Goal: Task Accomplishment & Management: Use online tool/utility

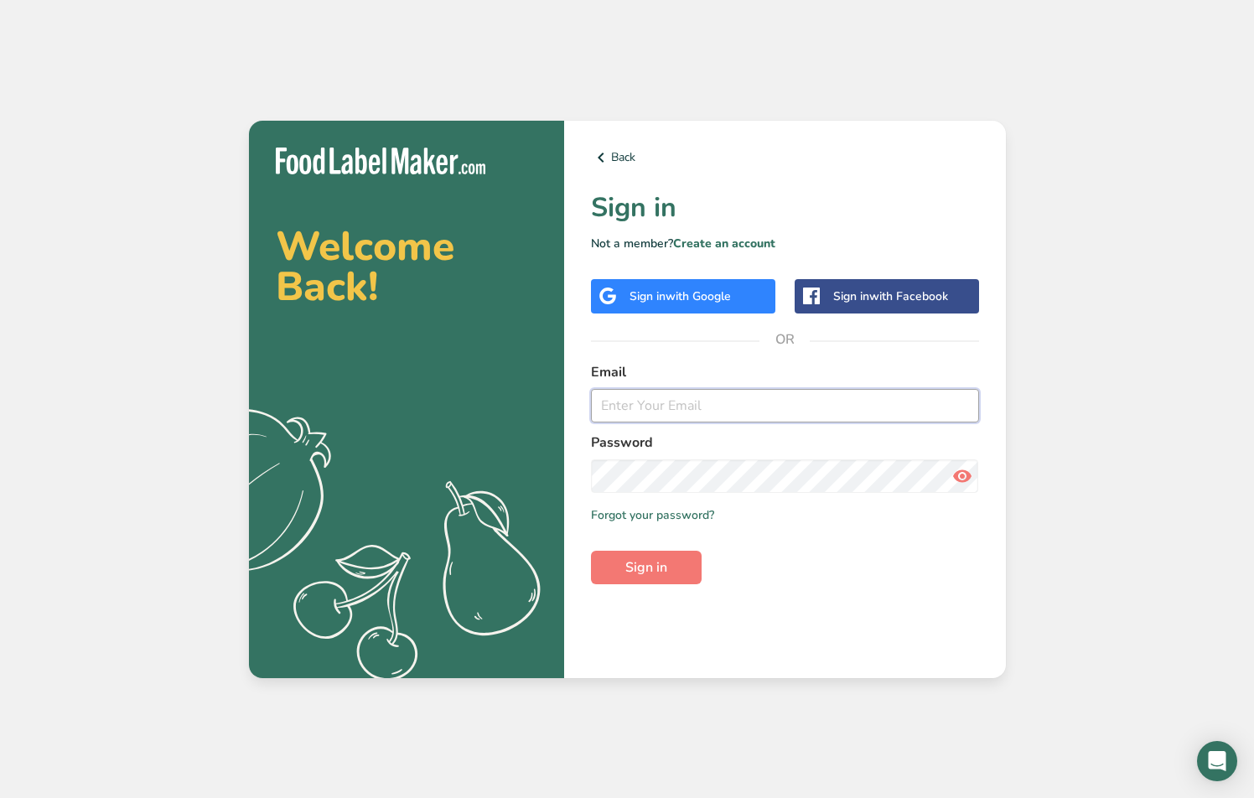
type input "[EMAIL_ADDRESS][DOMAIN_NAME]"
click at [645, 567] on button "Sign in" at bounding box center [646, 568] width 111 height 34
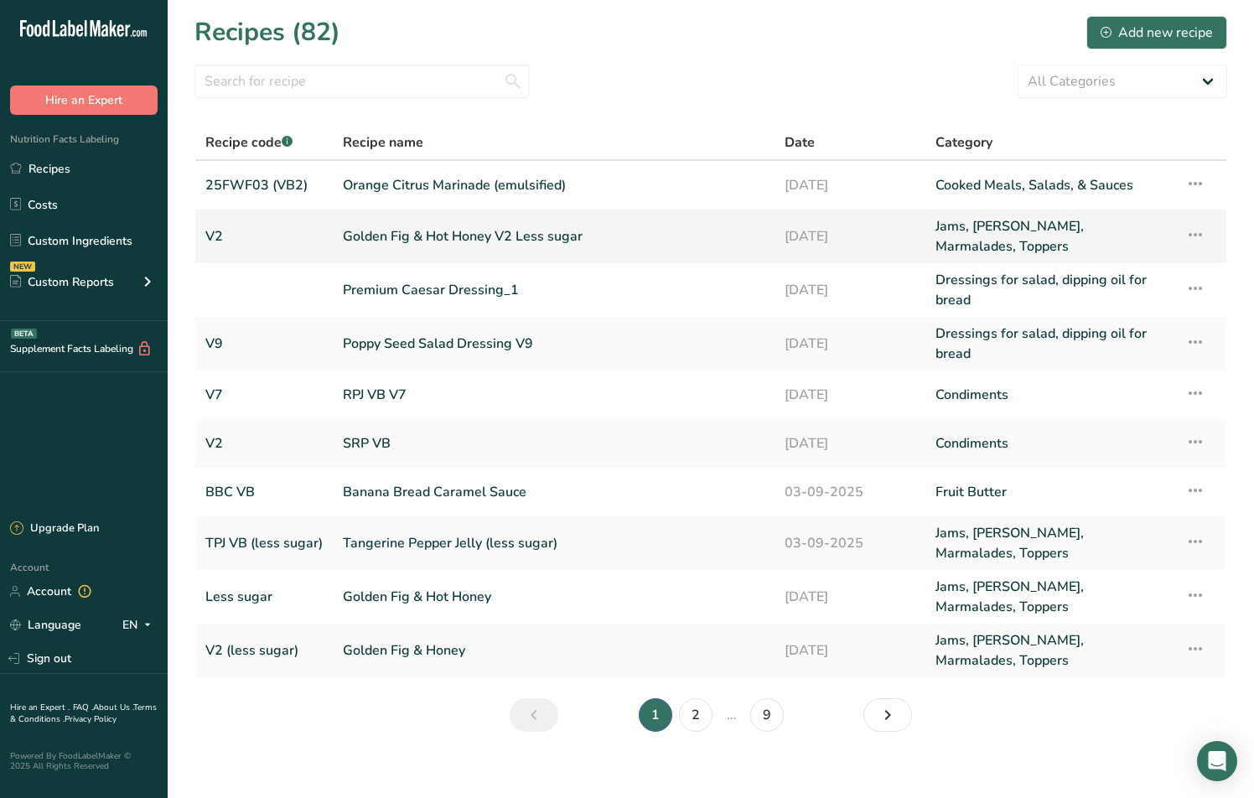
click at [391, 238] on link "Golden Fig & Hot Honey V2 Less sugar" at bounding box center [554, 236] width 422 height 40
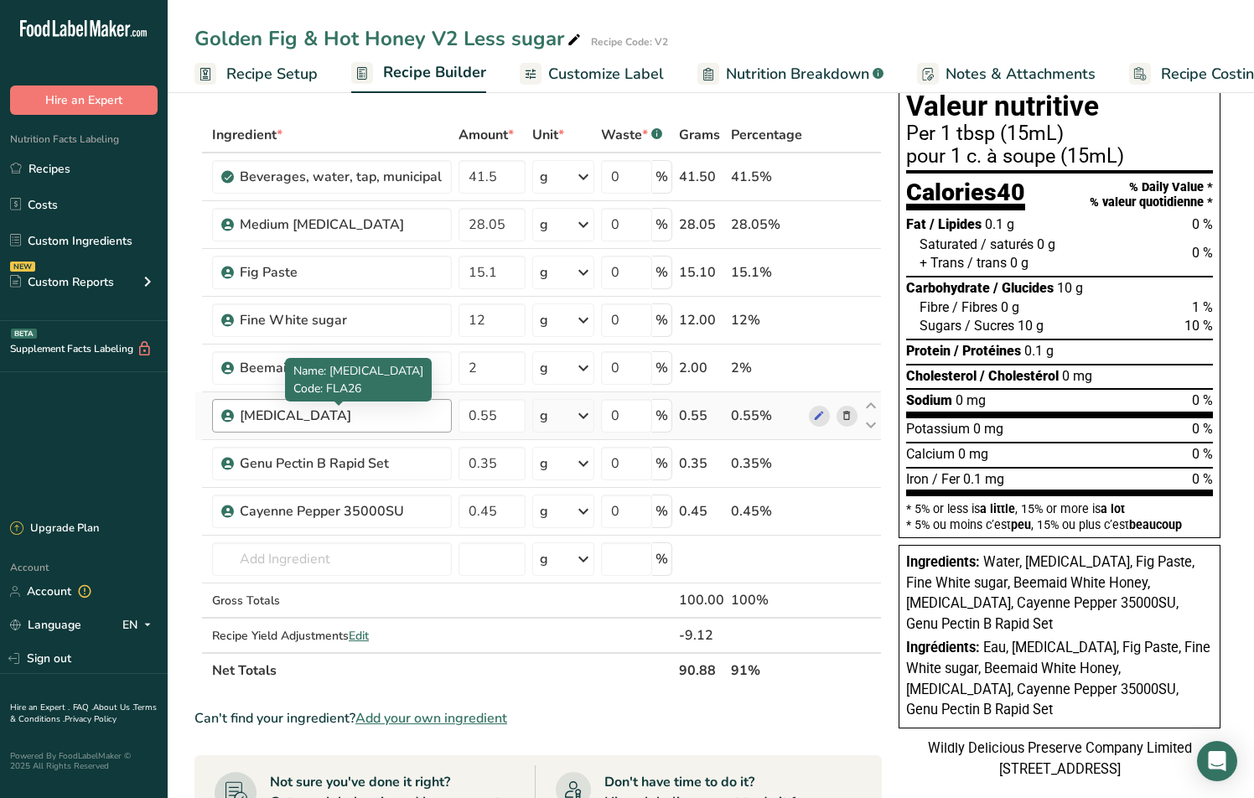
scroll to position [65, 0]
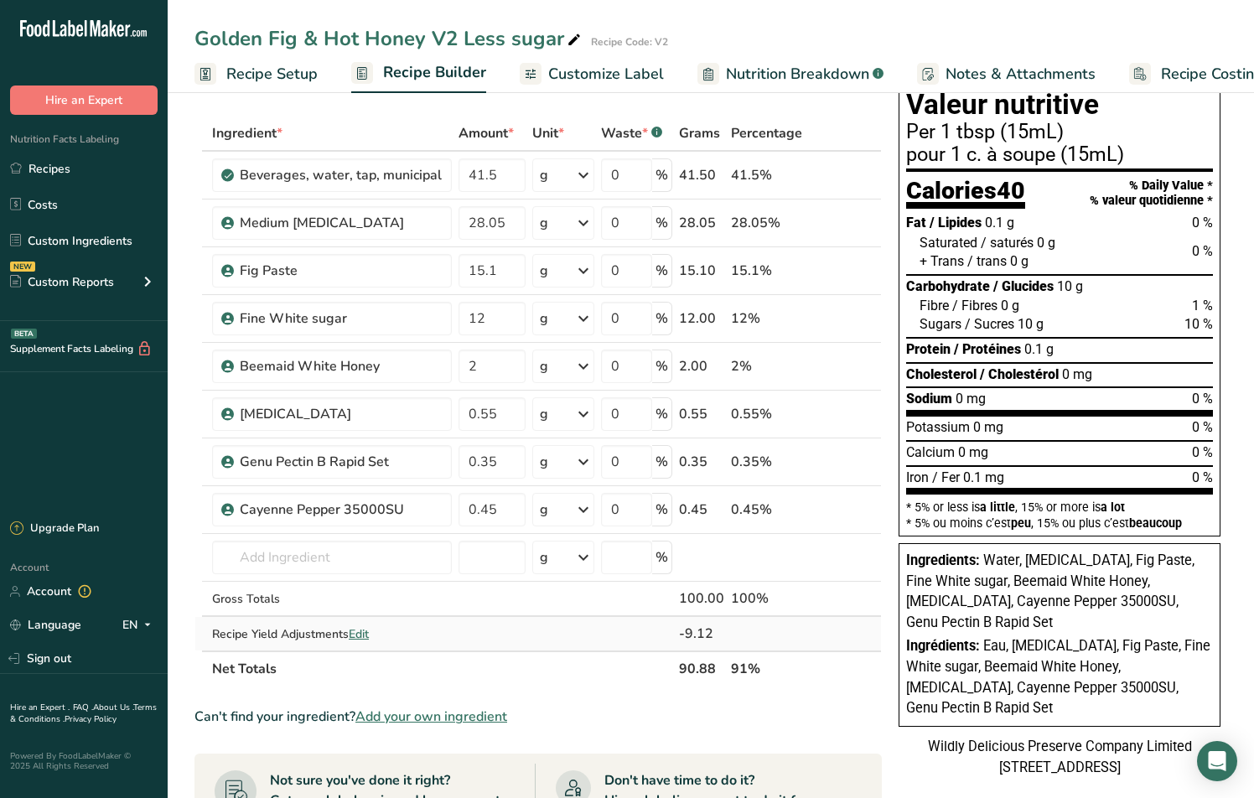
click at [365, 634] on span "Edit" at bounding box center [359, 634] width 20 height 16
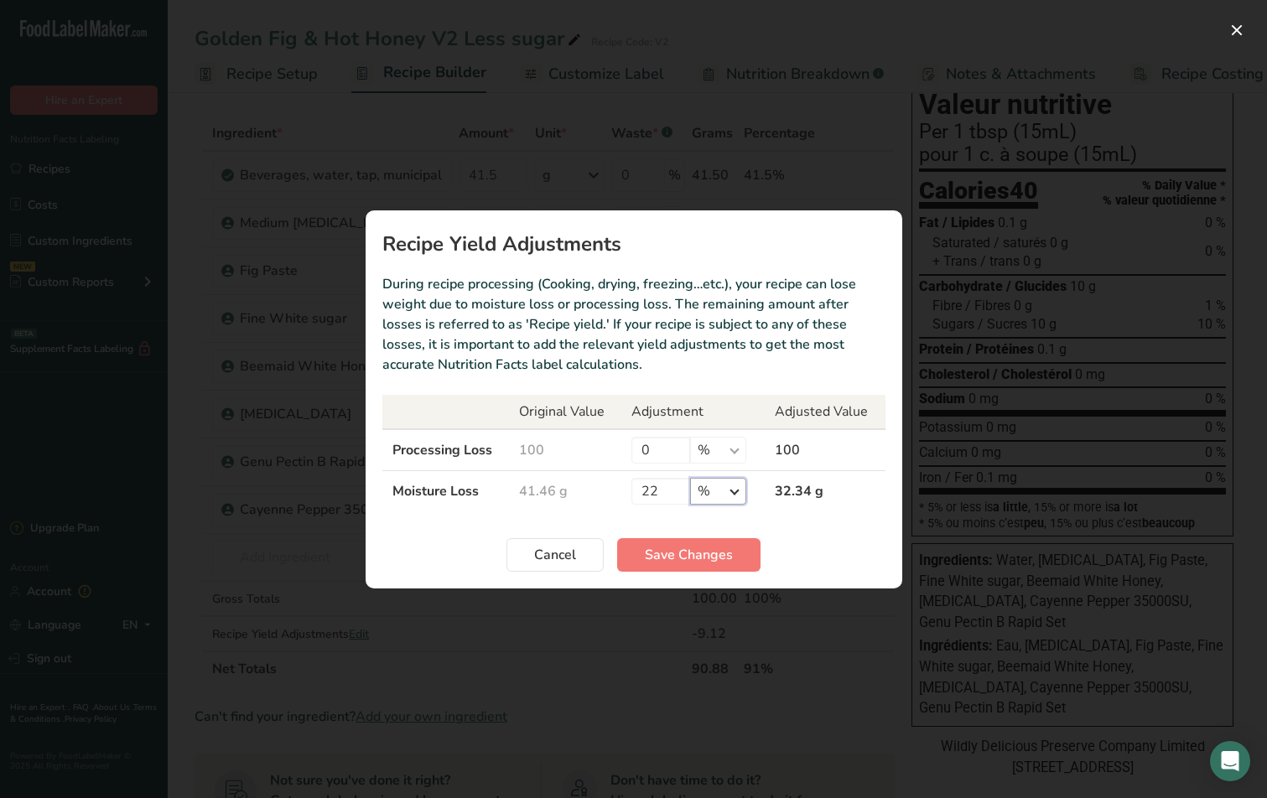
click at [728, 497] on select "% g kg mg mcg lb oz" at bounding box center [718, 491] width 56 height 27
click at [741, 490] on select "% g kg mg mcg lb oz" at bounding box center [718, 491] width 56 height 27
click at [532, 490] on td "41.46 g" at bounding box center [565, 490] width 112 height 41
click at [554, 558] on span "Cancel" at bounding box center [555, 555] width 42 height 20
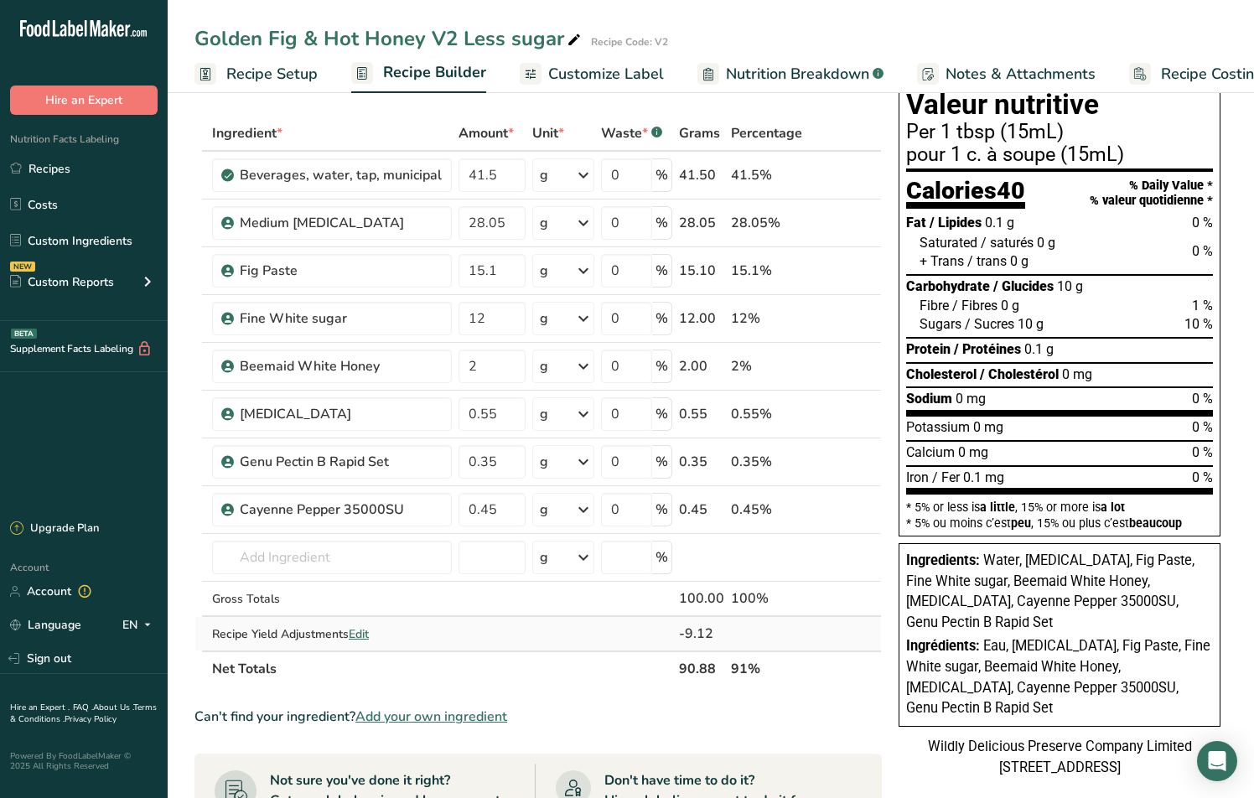
click at [365, 635] on span "Edit" at bounding box center [359, 634] width 20 height 16
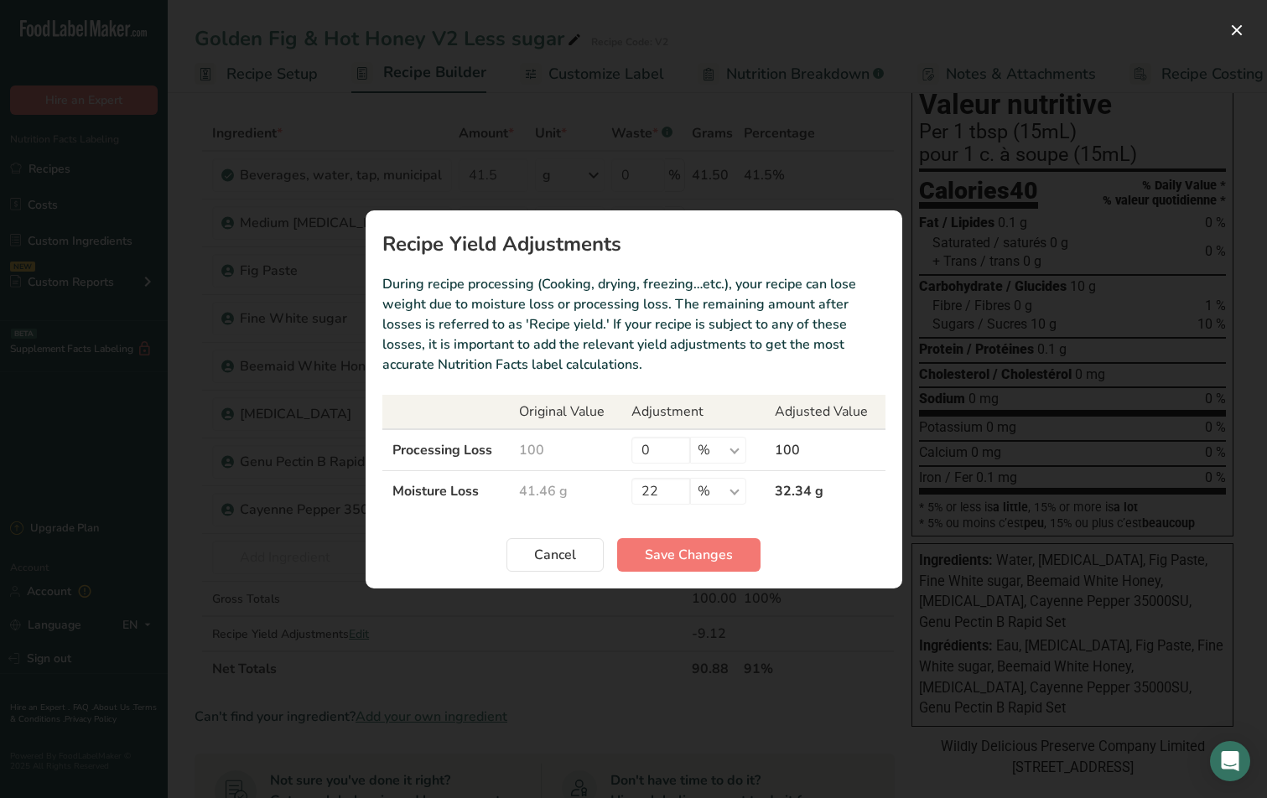
click at [547, 494] on td "41.46 g" at bounding box center [565, 490] width 112 height 41
click at [572, 553] on span "Cancel" at bounding box center [555, 555] width 42 height 20
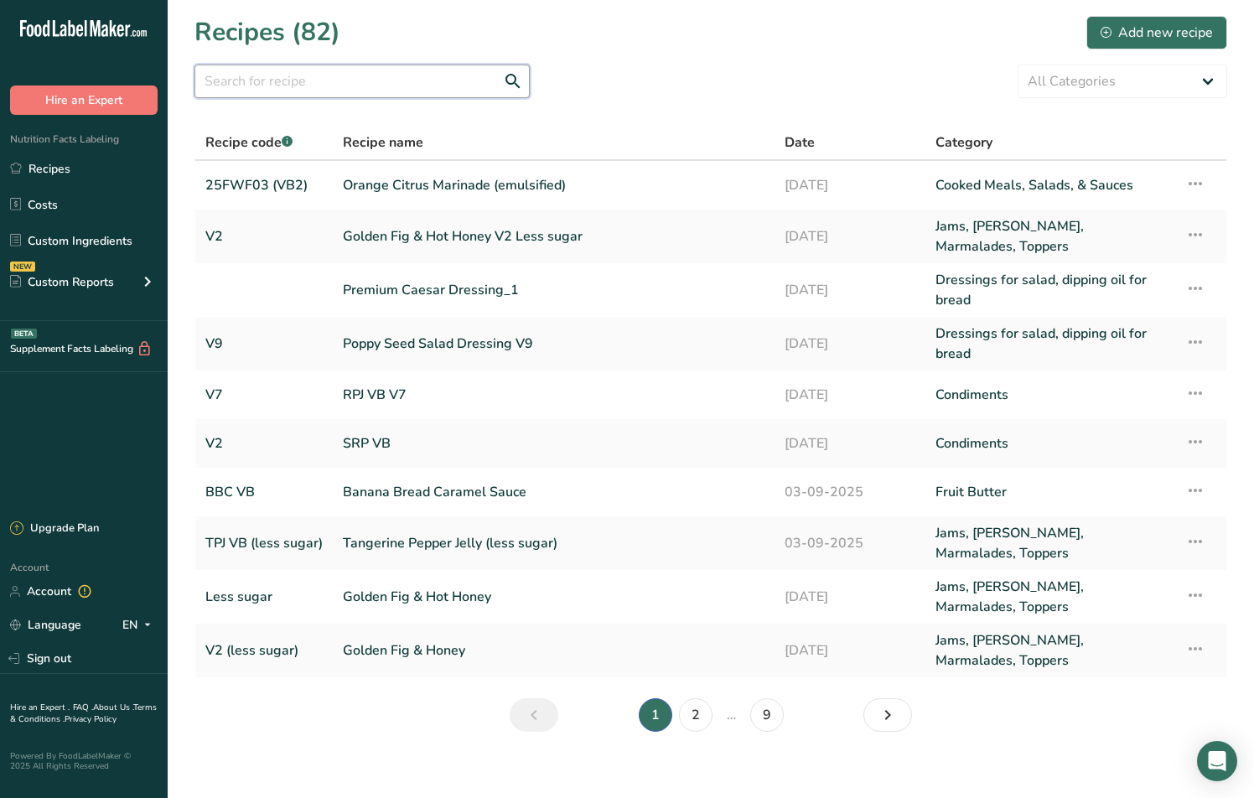
click at [265, 84] on input "text" at bounding box center [361, 82] width 335 height 34
click at [385, 80] on input "soy" at bounding box center [361, 82] width 335 height 34
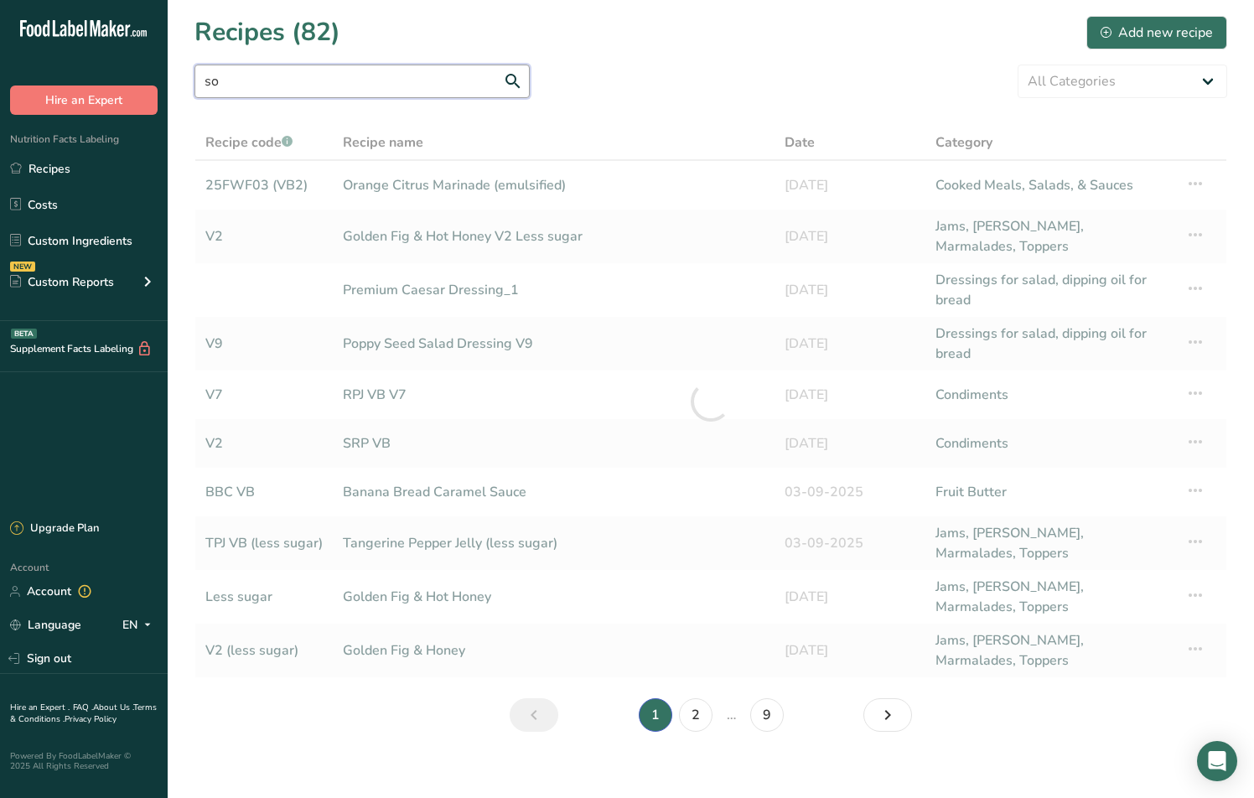
type input "soy"
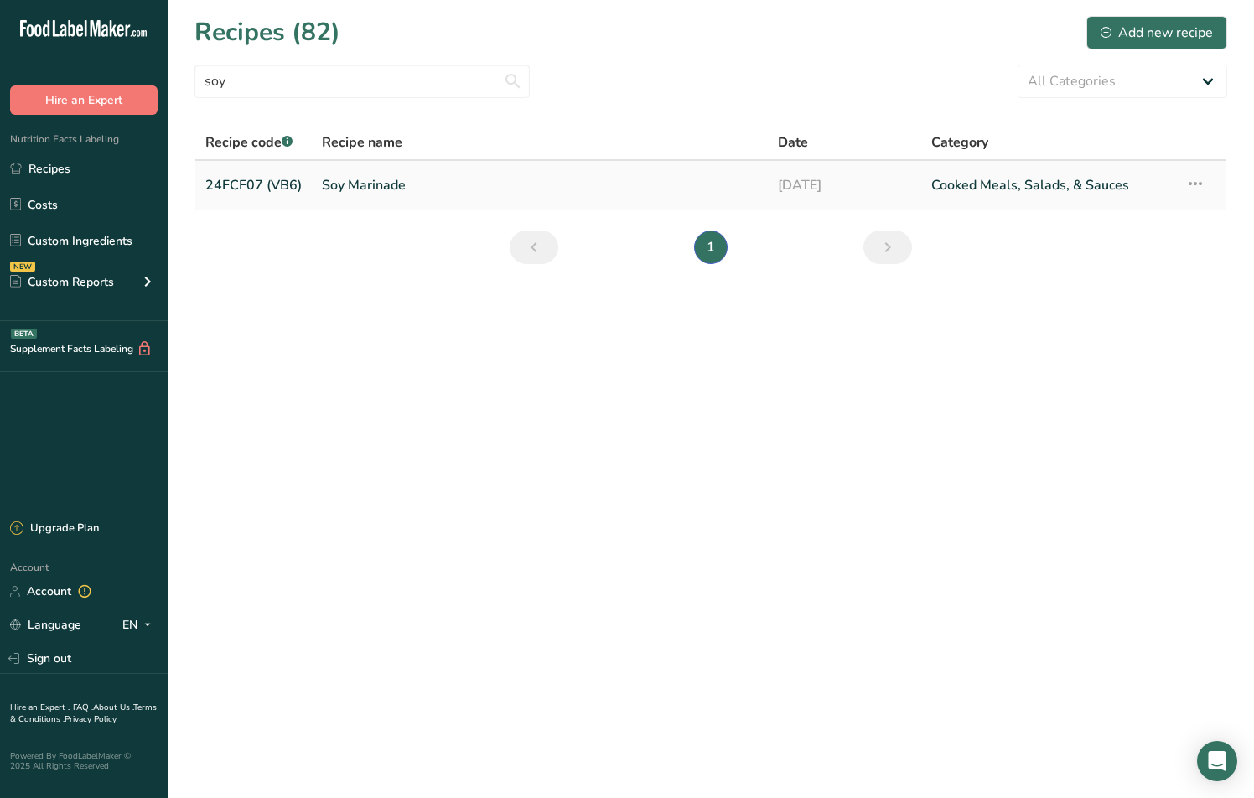
click at [392, 192] on link "Soy Marinade" at bounding box center [540, 185] width 436 height 35
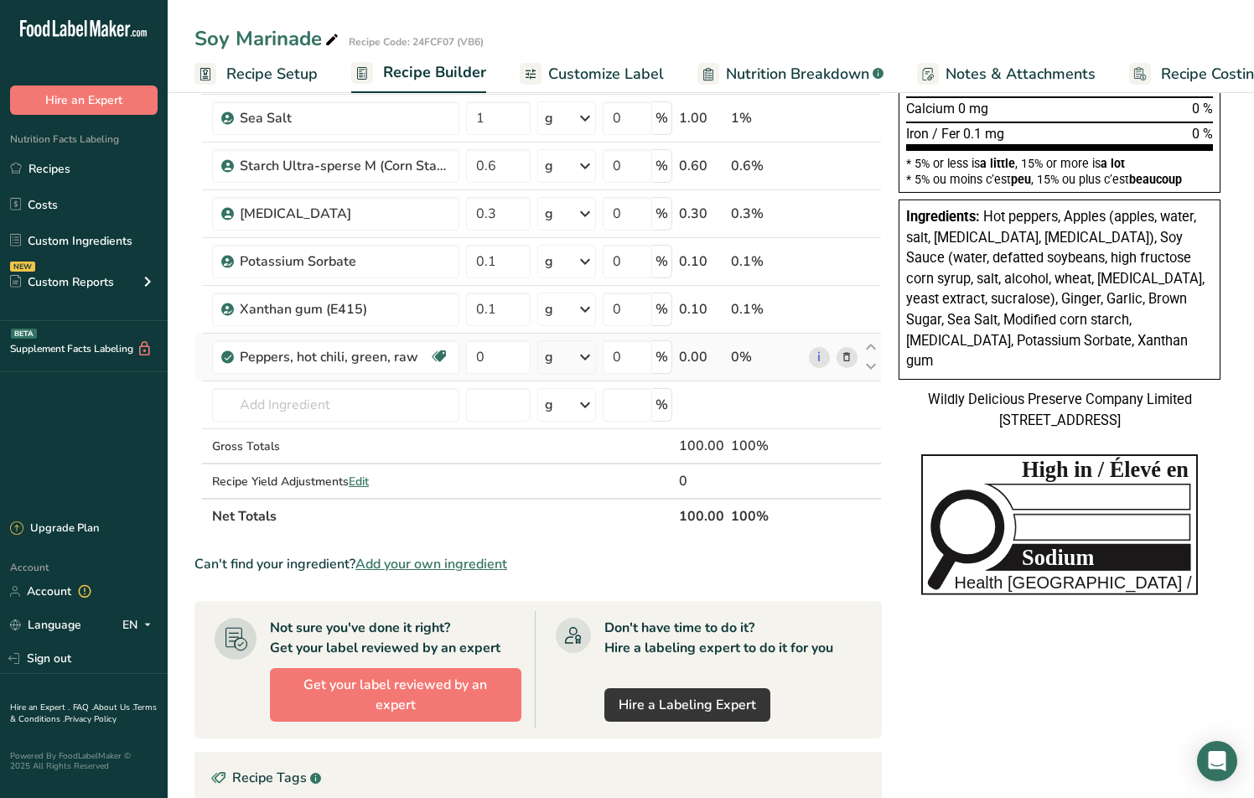
scroll to position [418, 0]
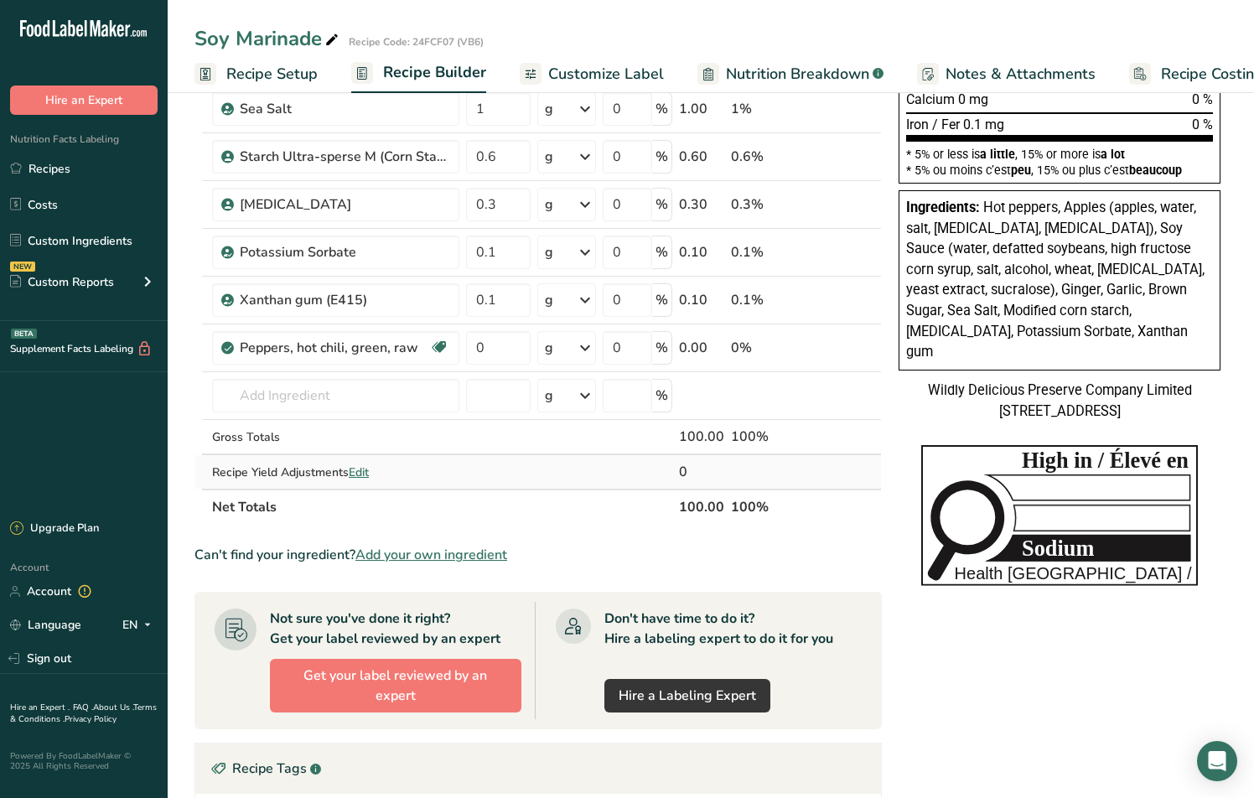
click at [365, 473] on span "Edit" at bounding box center [359, 472] width 20 height 16
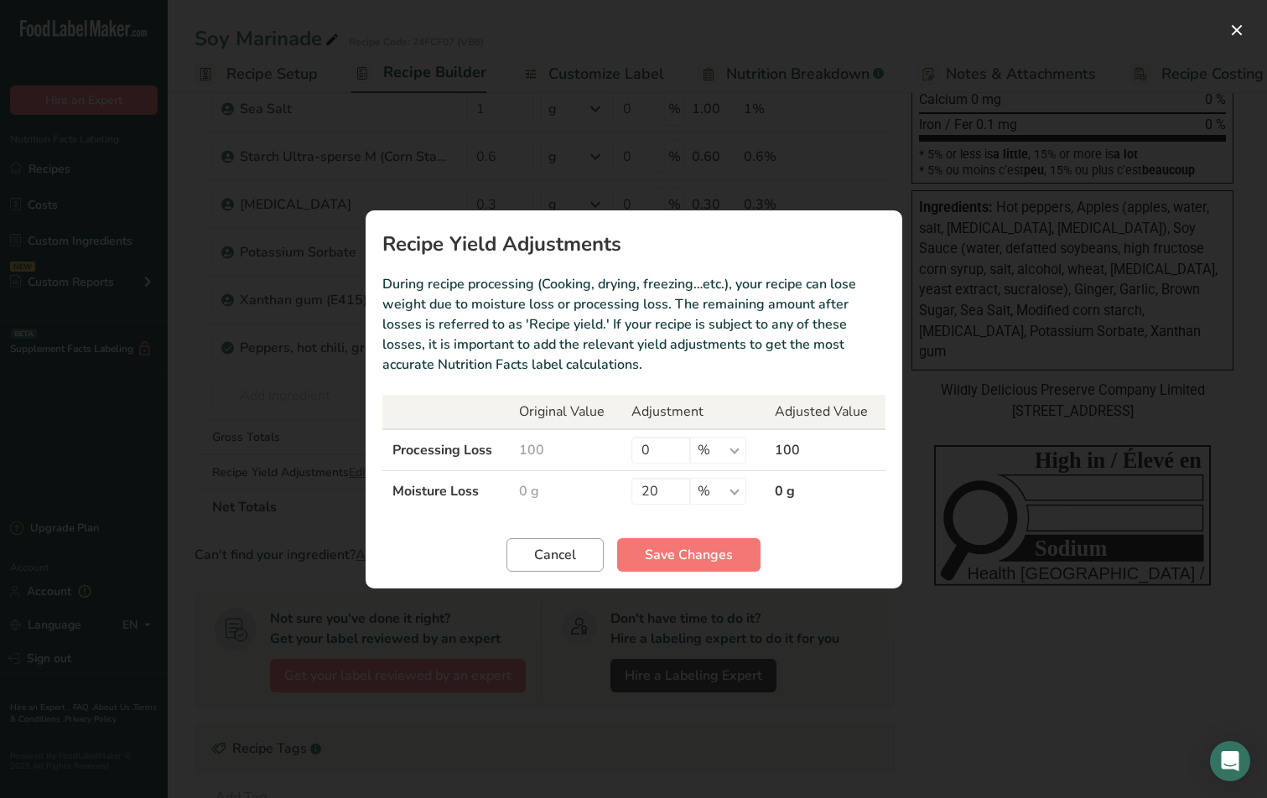
click at [561, 552] on span "Cancel" at bounding box center [555, 555] width 42 height 20
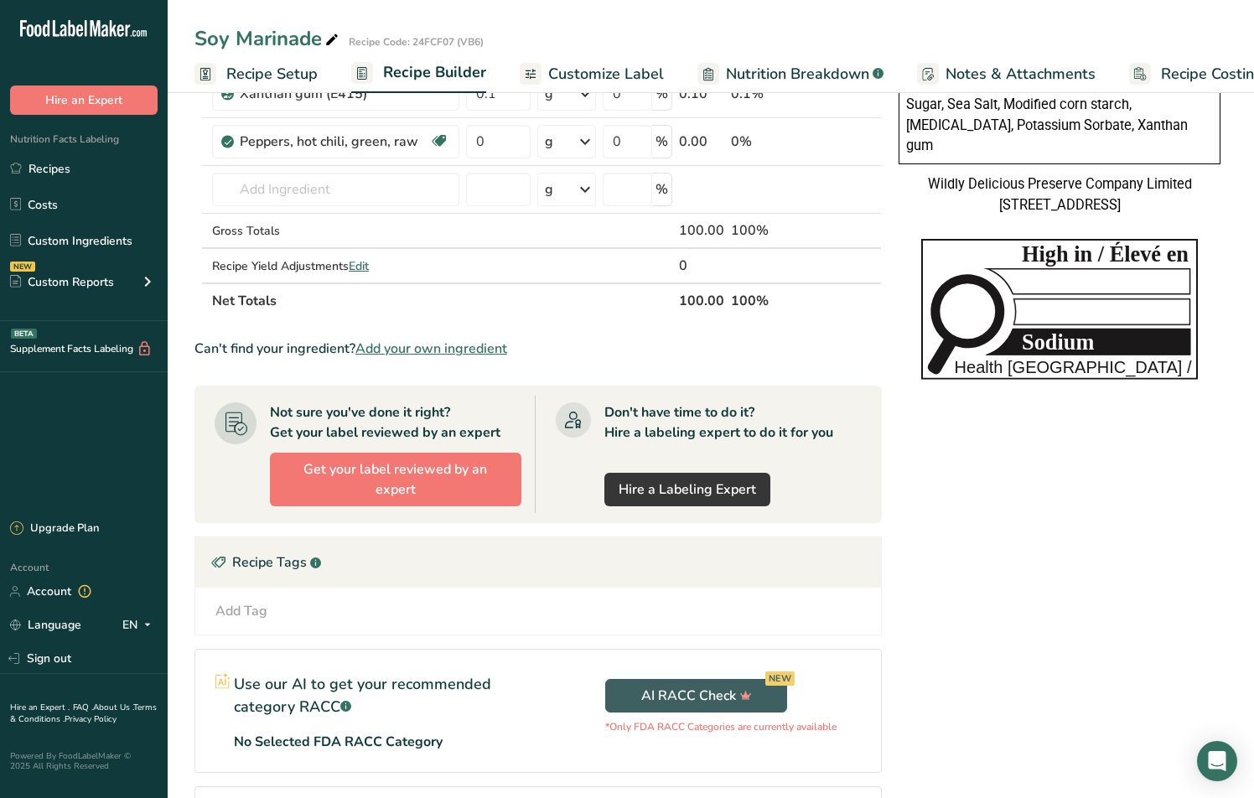
scroll to position [617, 0]
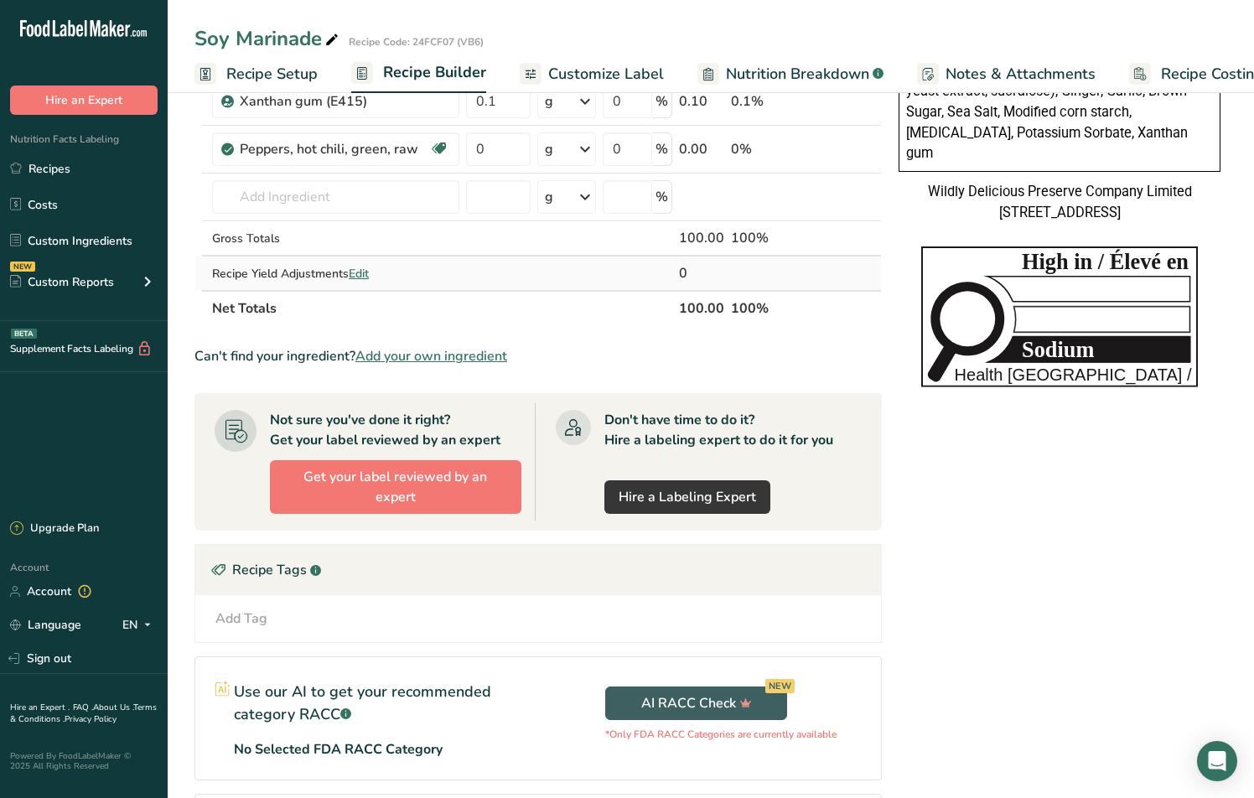
click at [365, 274] on span "Edit" at bounding box center [359, 274] width 20 height 16
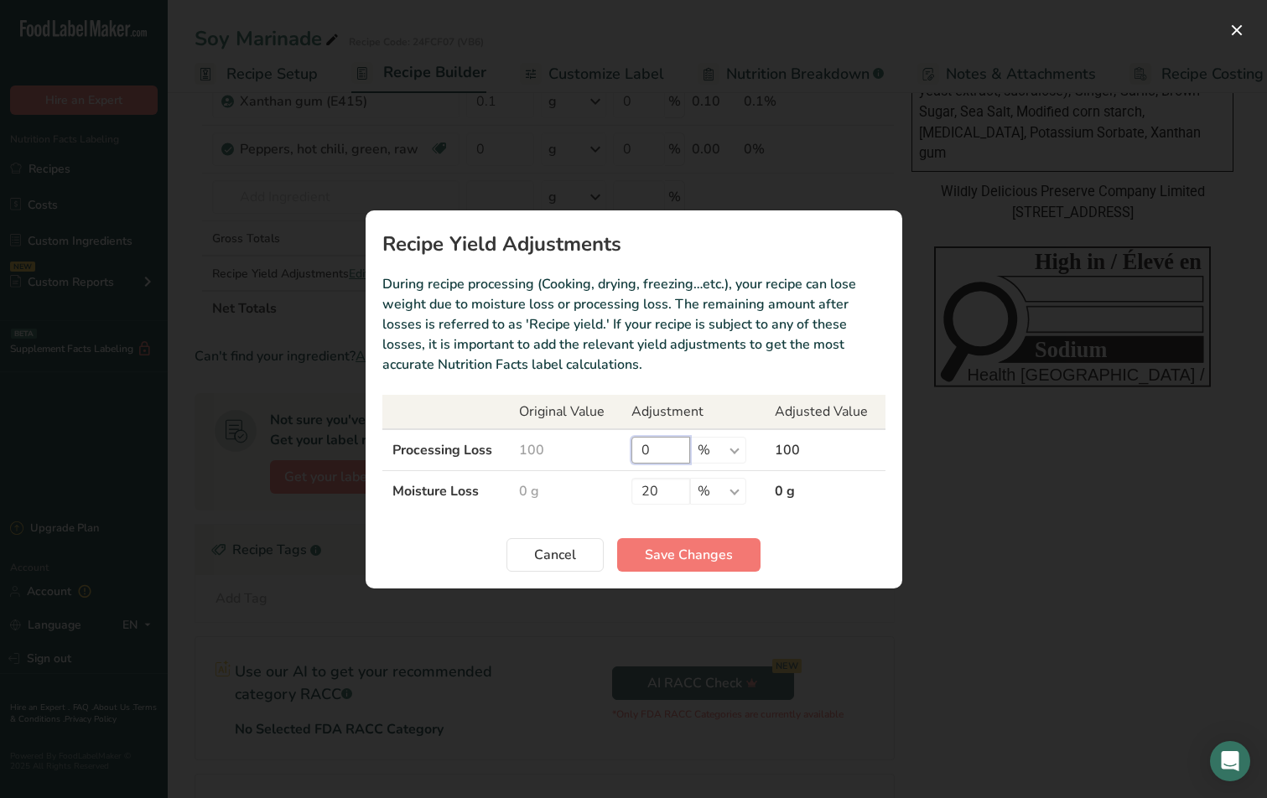
click at [666, 451] on input "0" at bounding box center [660, 450] width 59 height 27
type input "20"
click at [567, 552] on span "Cancel" at bounding box center [555, 555] width 42 height 20
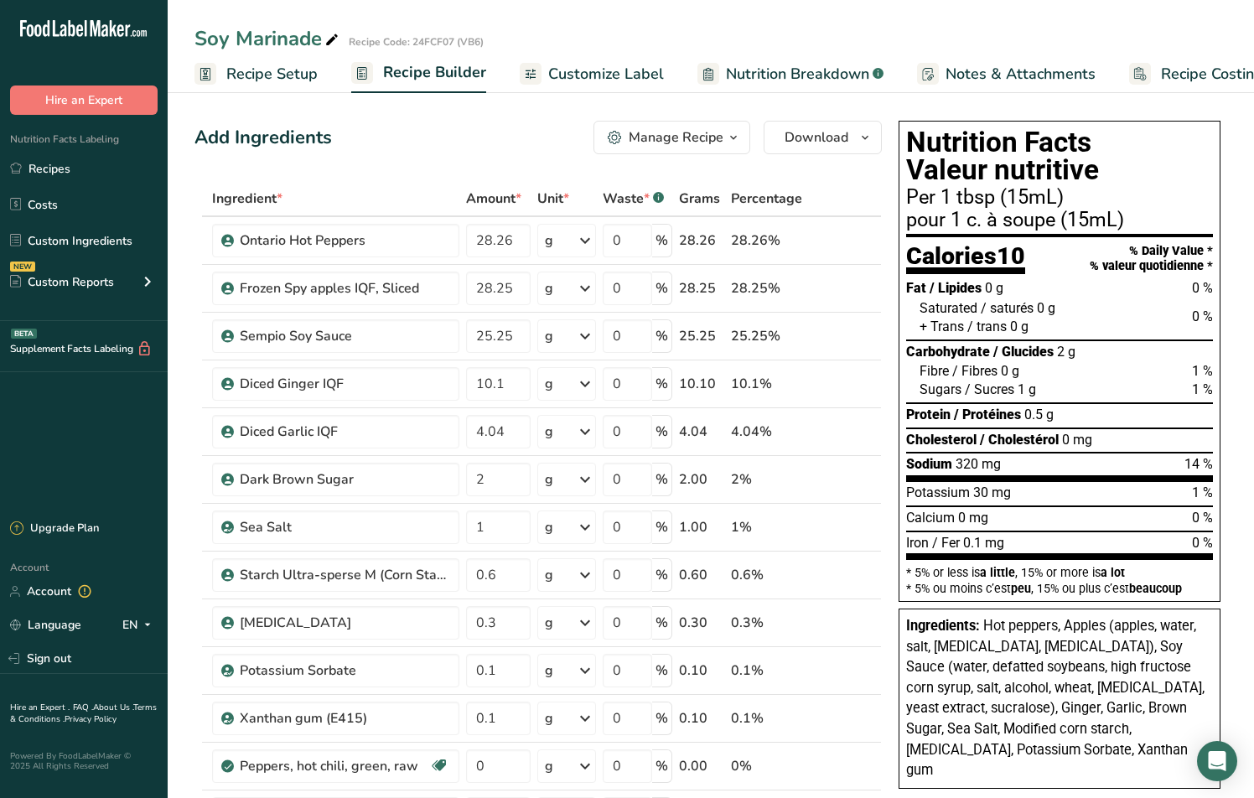
scroll to position [0, 0]
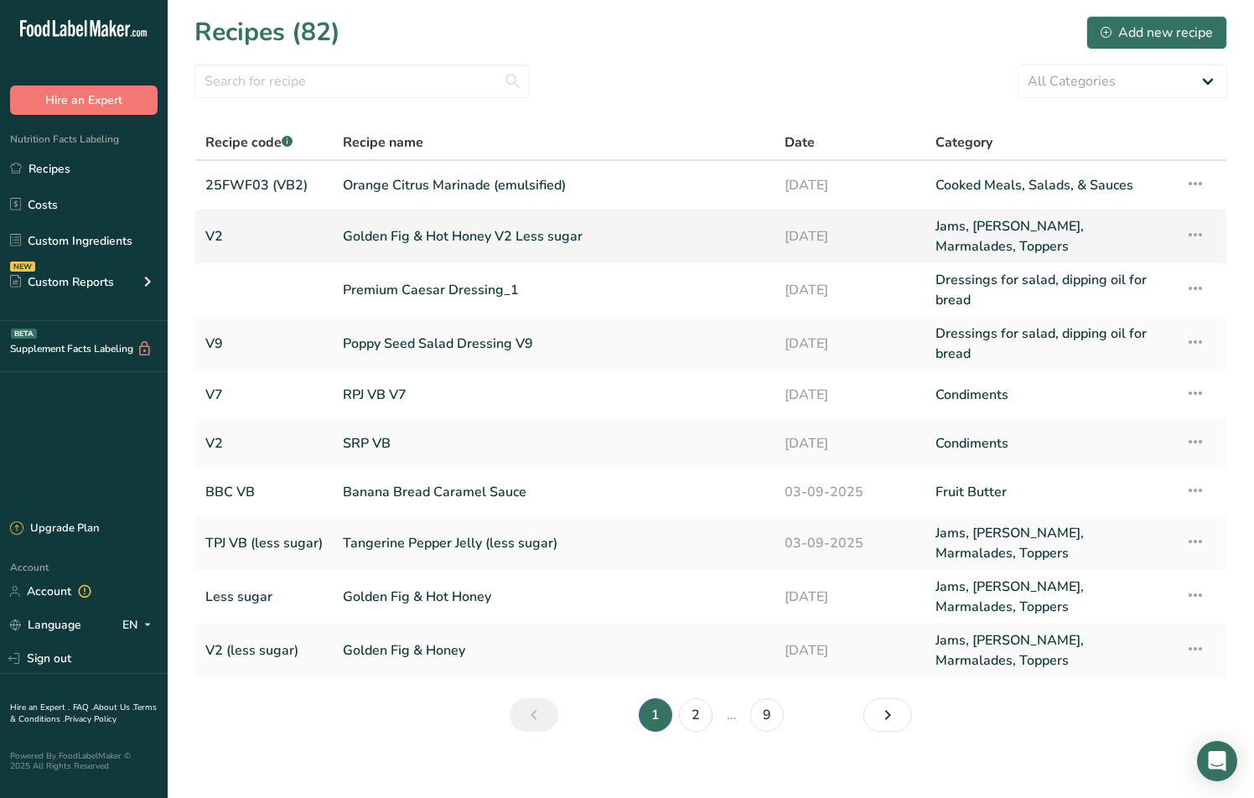
click at [400, 240] on link "Golden Fig & Hot Honey V2 Less sugar" at bounding box center [554, 236] width 422 height 40
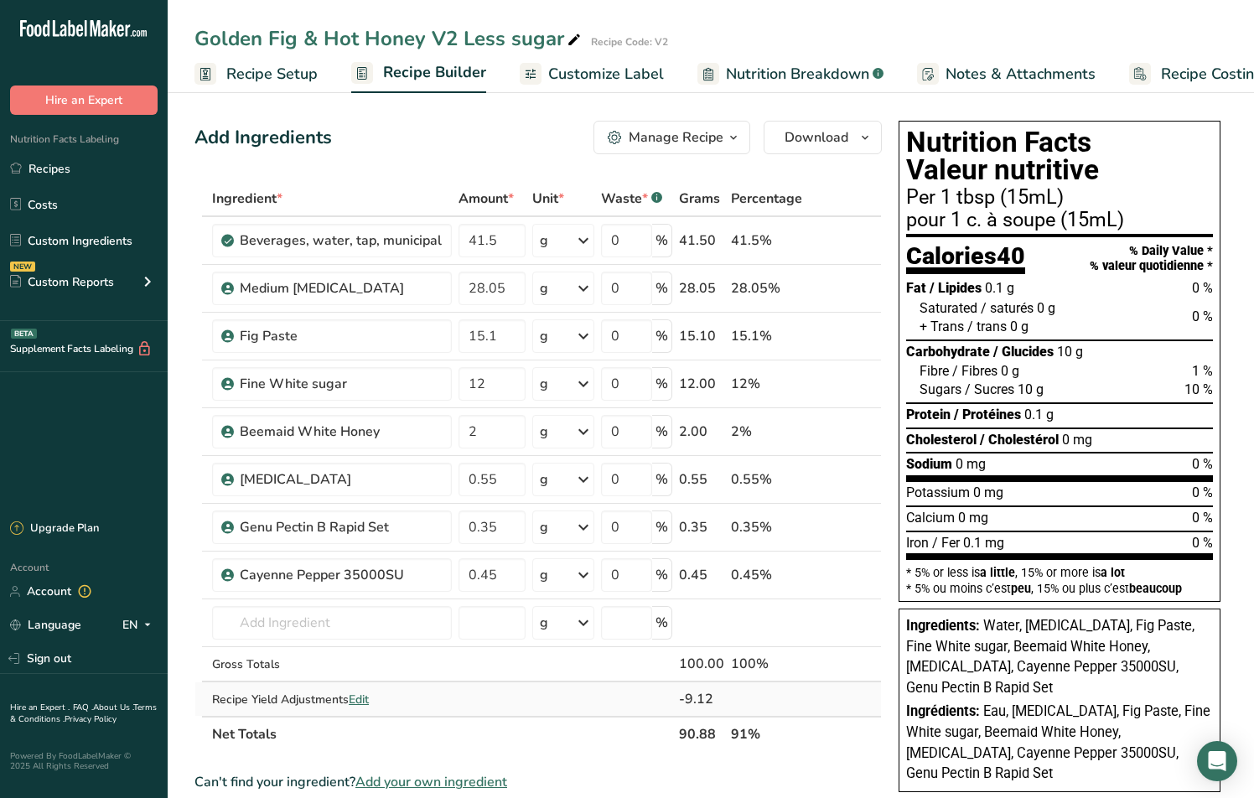
scroll to position [8, 0]
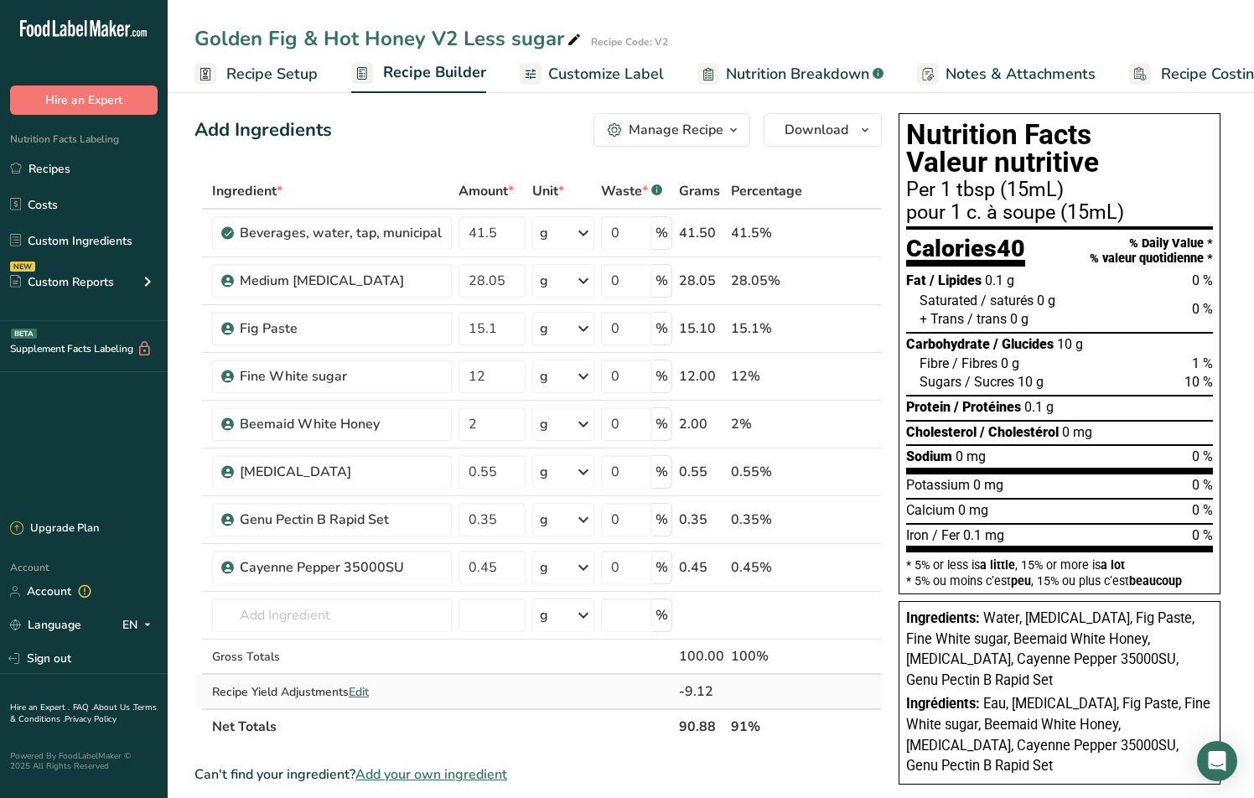
click at [362, 687] on span "Edit" at bounding box center [359, 692] width 20 height 16
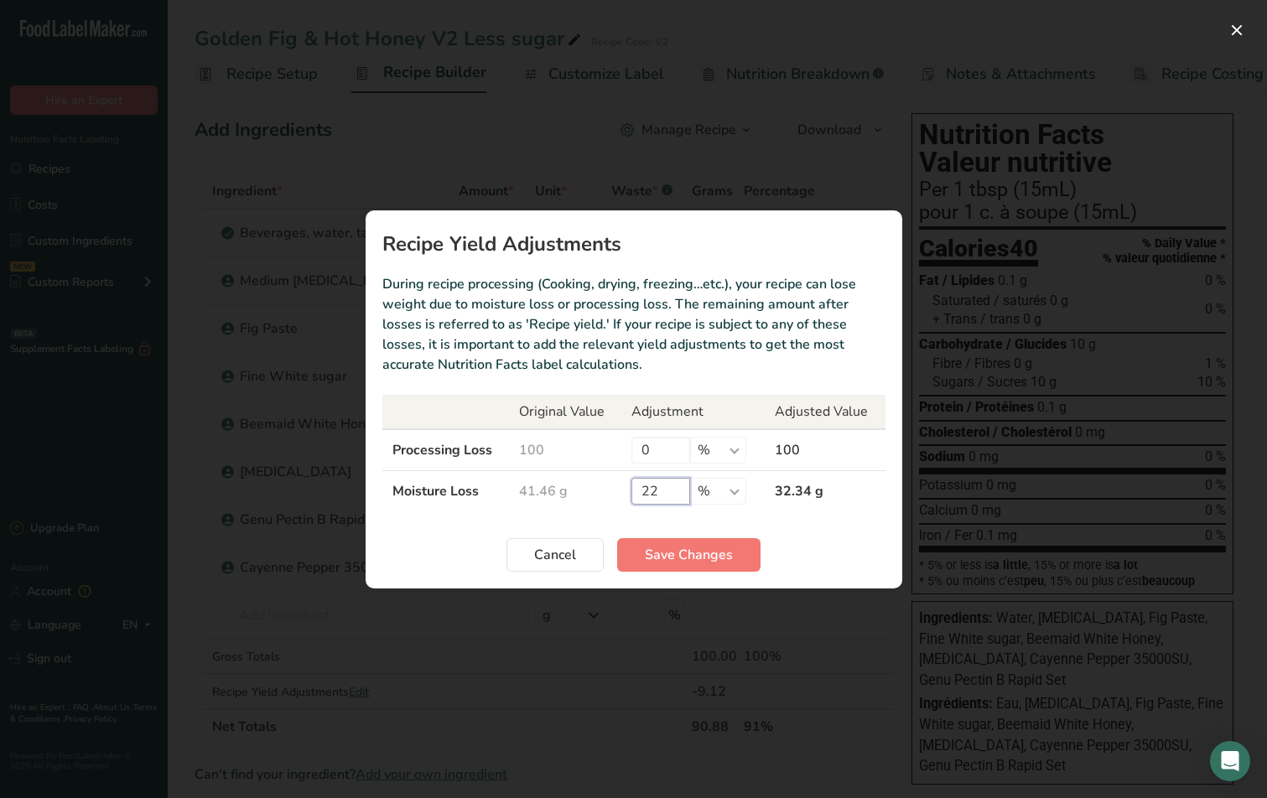
click at [669, 491] on input "22" at bounding box center [660, 491] width 59 height 27
drag, startPoint x: 669, startPoint y: 491, endPoint x: 638, endPoint y: 490, distance: 31.0
click at [638, 490] on input "22" at bounding box center [660, 491] width 59 height 27
type input "0"
click at [791, 508] on td "41.46 g" at bounding box center [824, 490] width 120 height 41
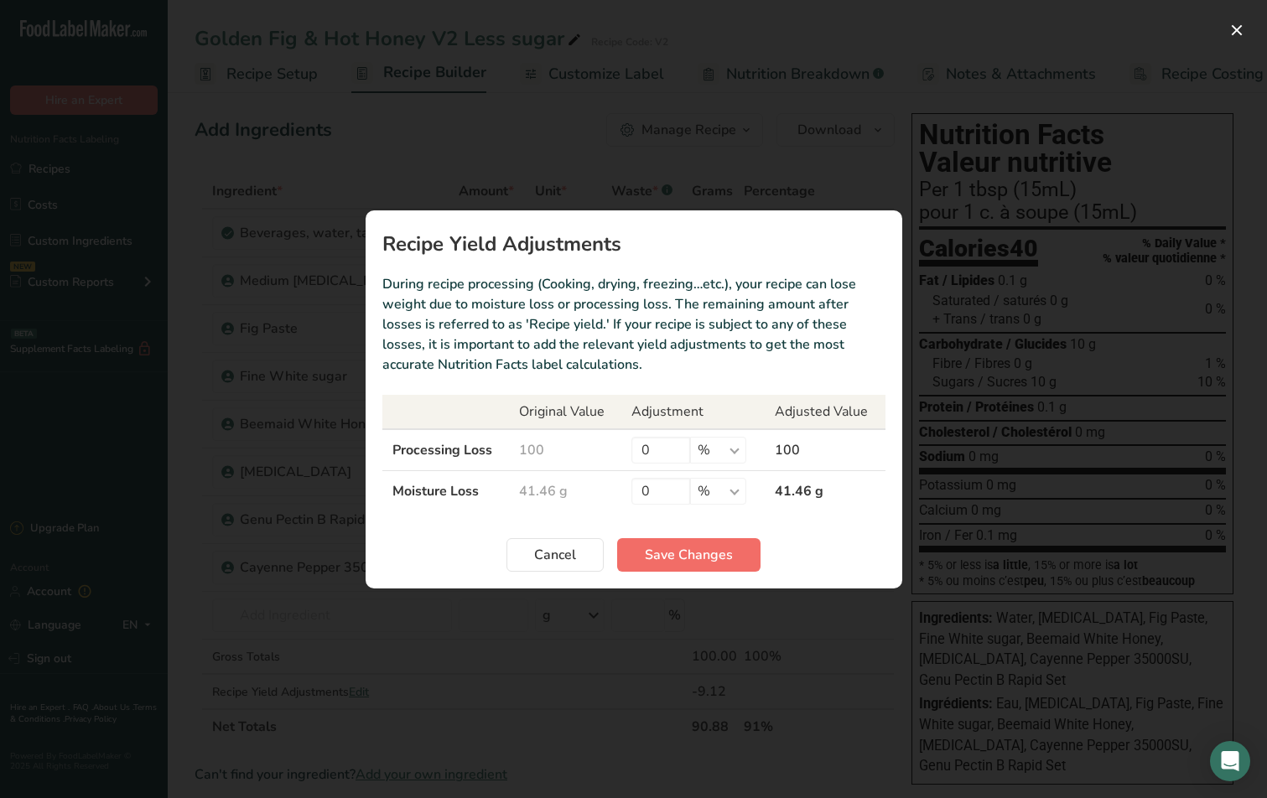
click at [718, 548] on span "Save Changes" at bounding box center [689, 555] width 88 height 20
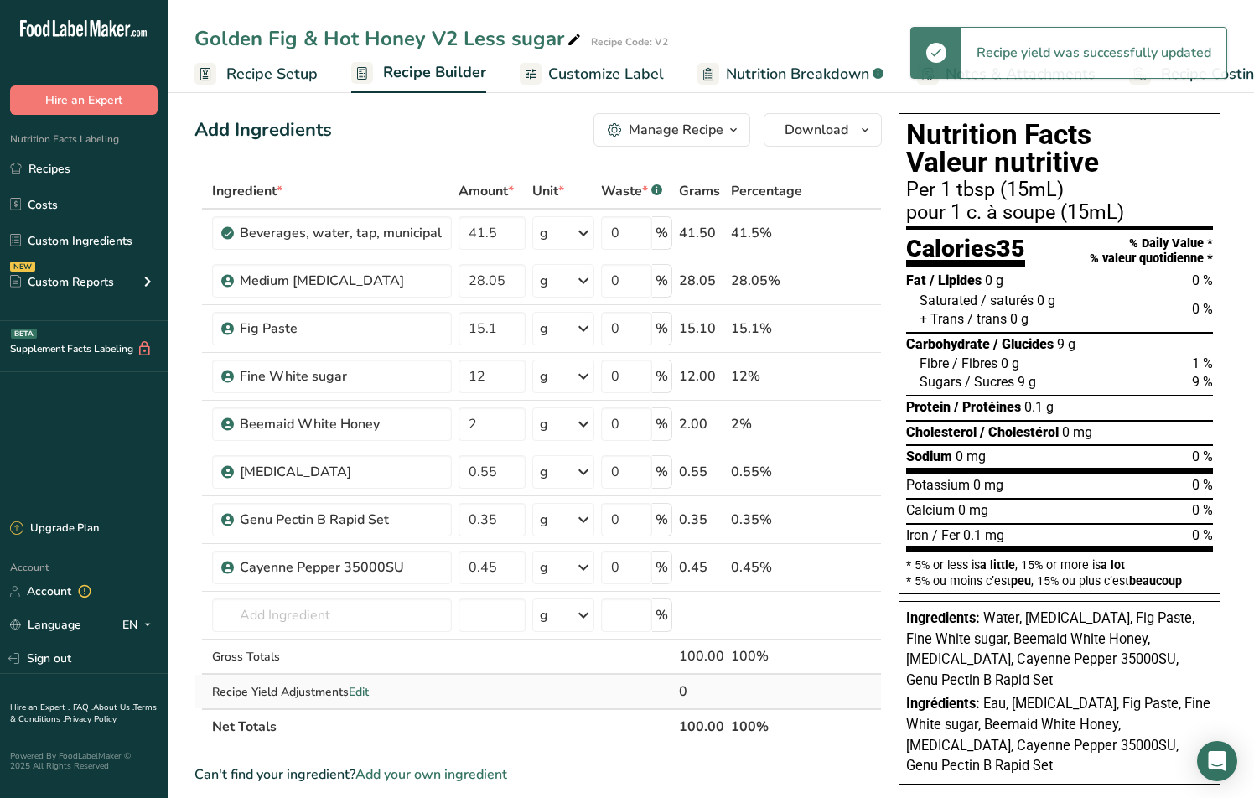
click at [364, 689] on span "Edit" at bounding box center [359, 692] width 20 height 16
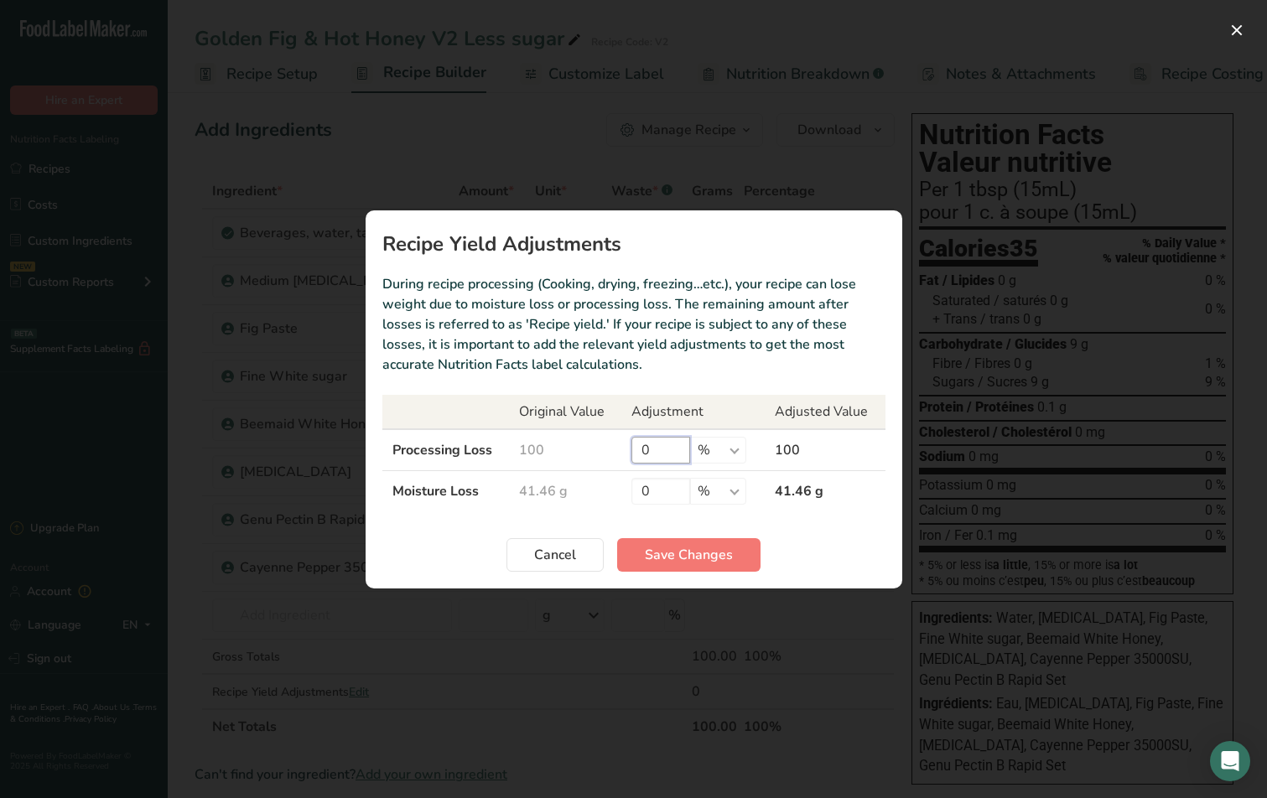
click at [666, 458] on input "0" at bounding box center [660, 450] width 59 height 27
type input "22"
click at [675, 556] on span "Save Changes" at bounding box center [689, 555] width 88 height 20
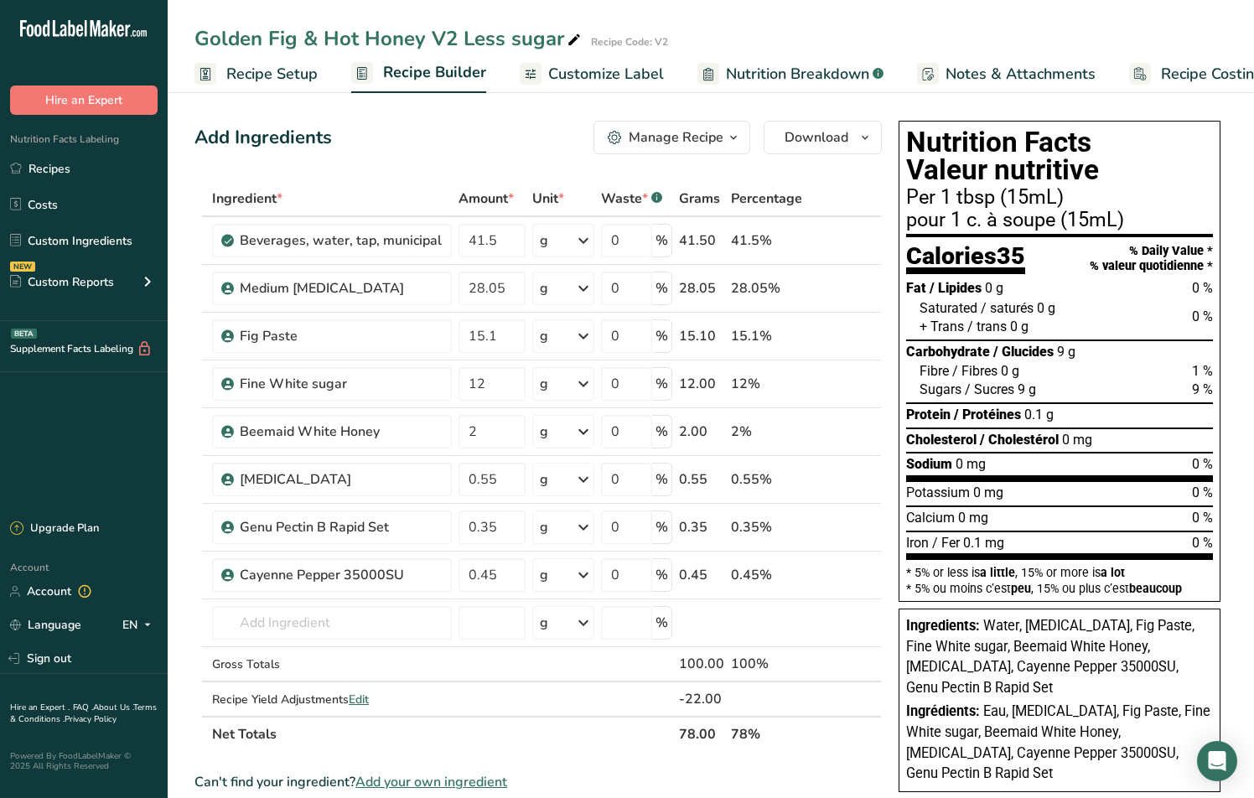
scroll to position [0, 0]
drag, startPoint x: 698, startPoint y: 696, endPoint x: 547, endPoint y: 700, distance: 150.9
click at [547, 701] on tr "Recipe Yield Adjustments Edit -22.00" at bounding box center [538, 699] width 686 height 34
click at [359, 701] on span "Edit" at bounding box center [359, 700] width 20 height 16
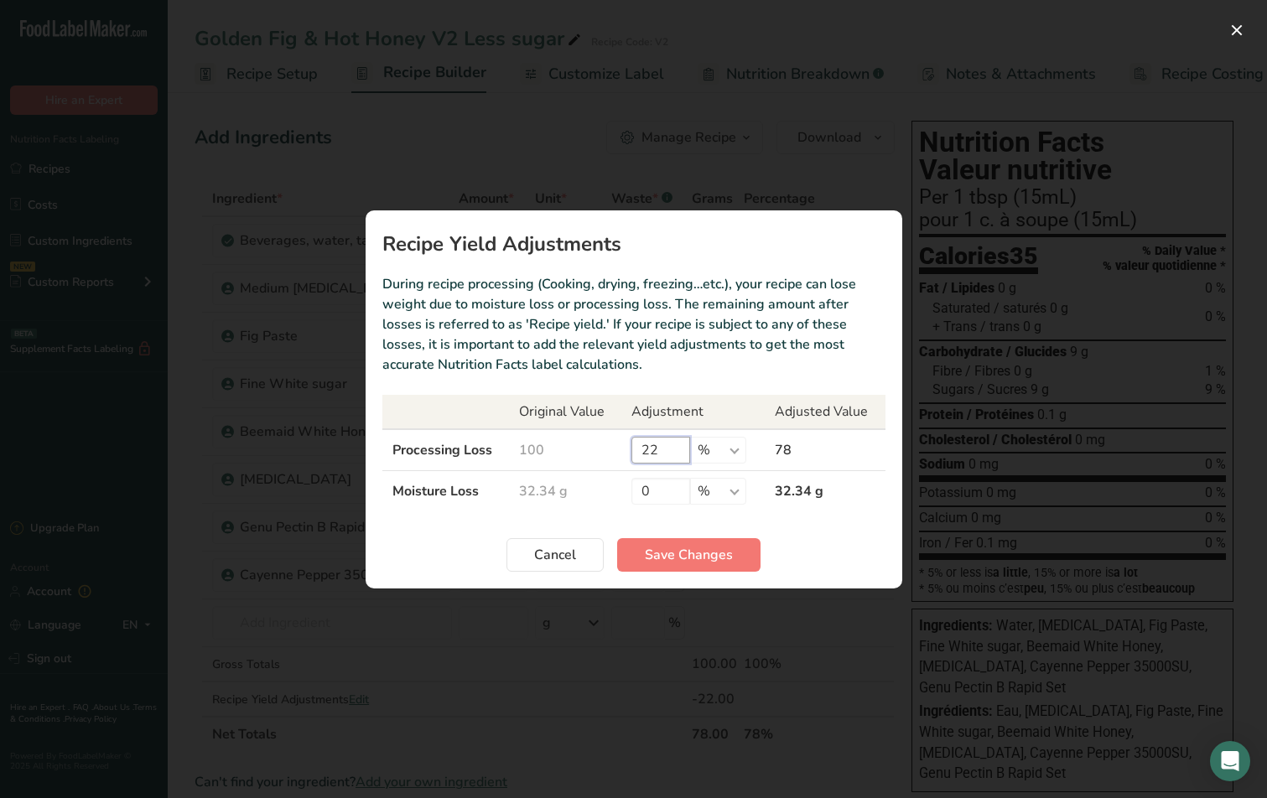
click at [665, 450] on input "22" at bounding box center [660, 450] width 59 height 27
type input "27"
click at [698, 562] on span "Save Changes" at bounding box center [689, 555] width 88 height 20
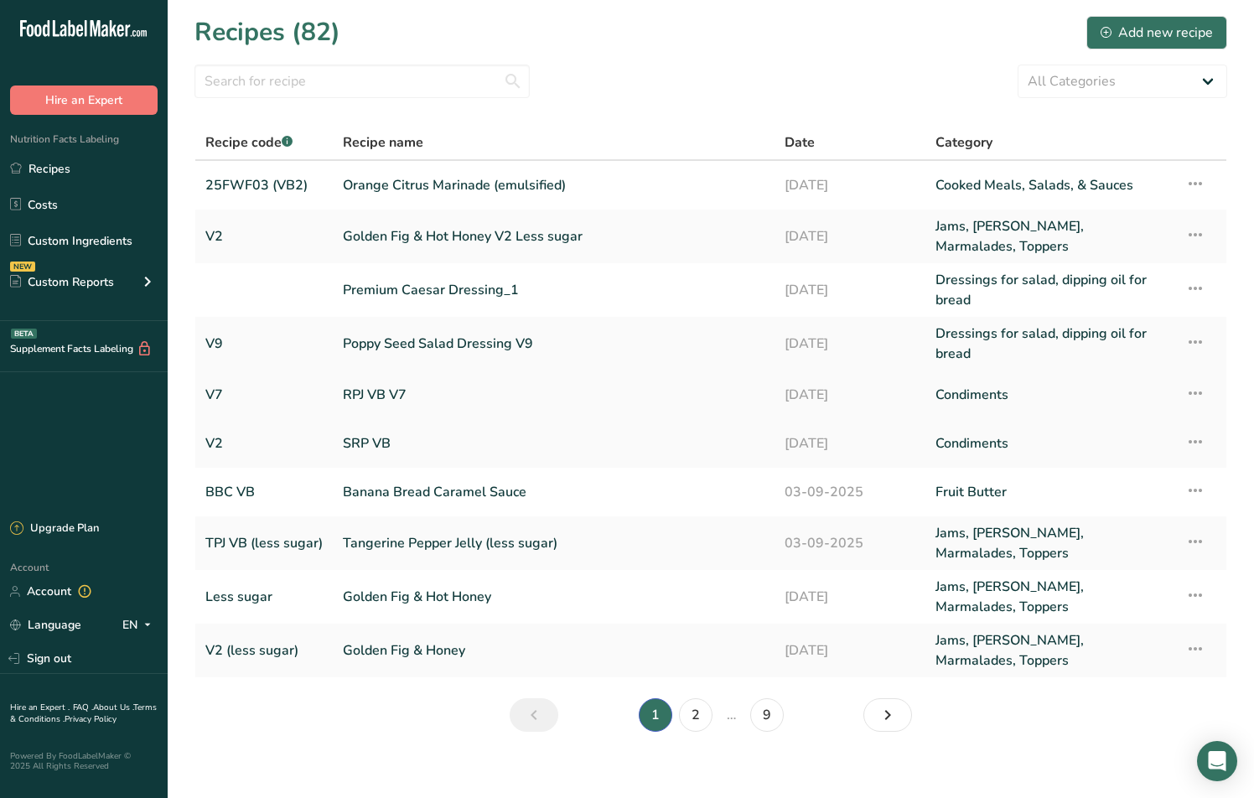
click at [376, 391] on link "RPJ VB V7" at bounding box center [554, 394] width 422 height 35
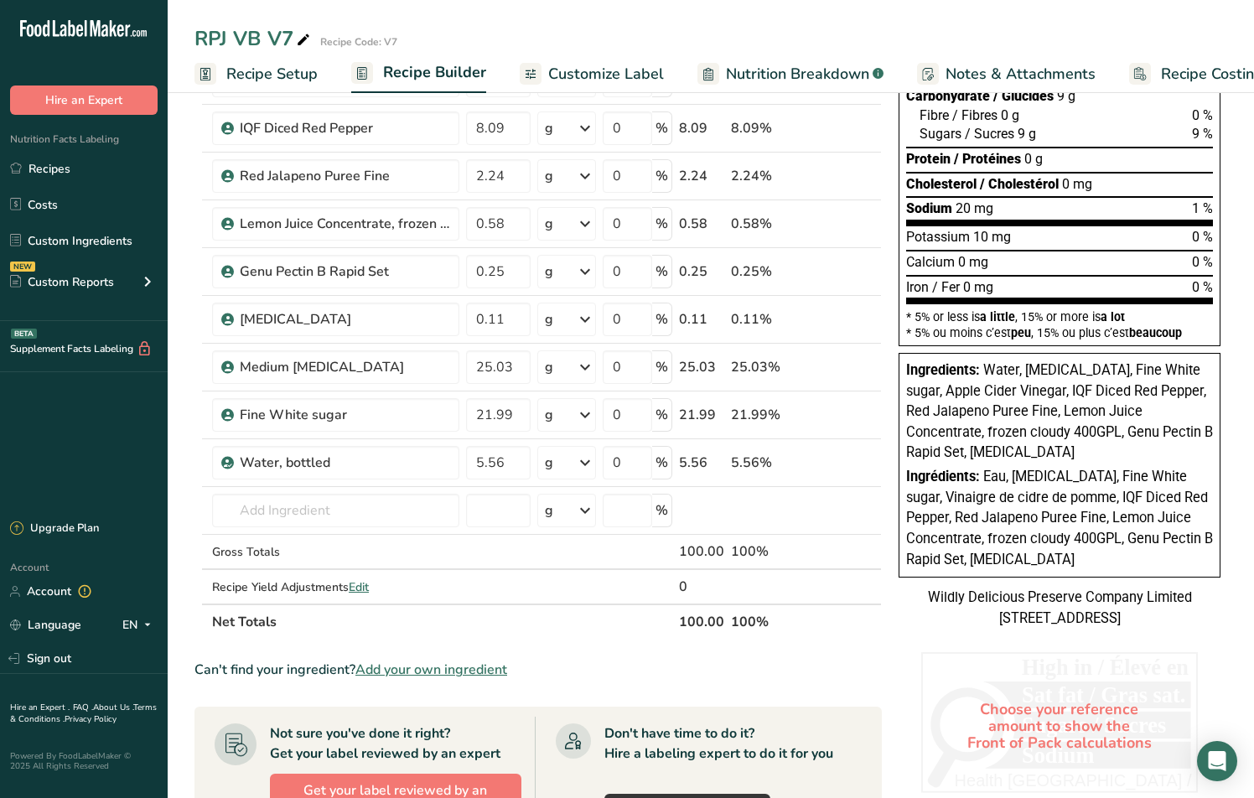
scroll to position [246, 0]
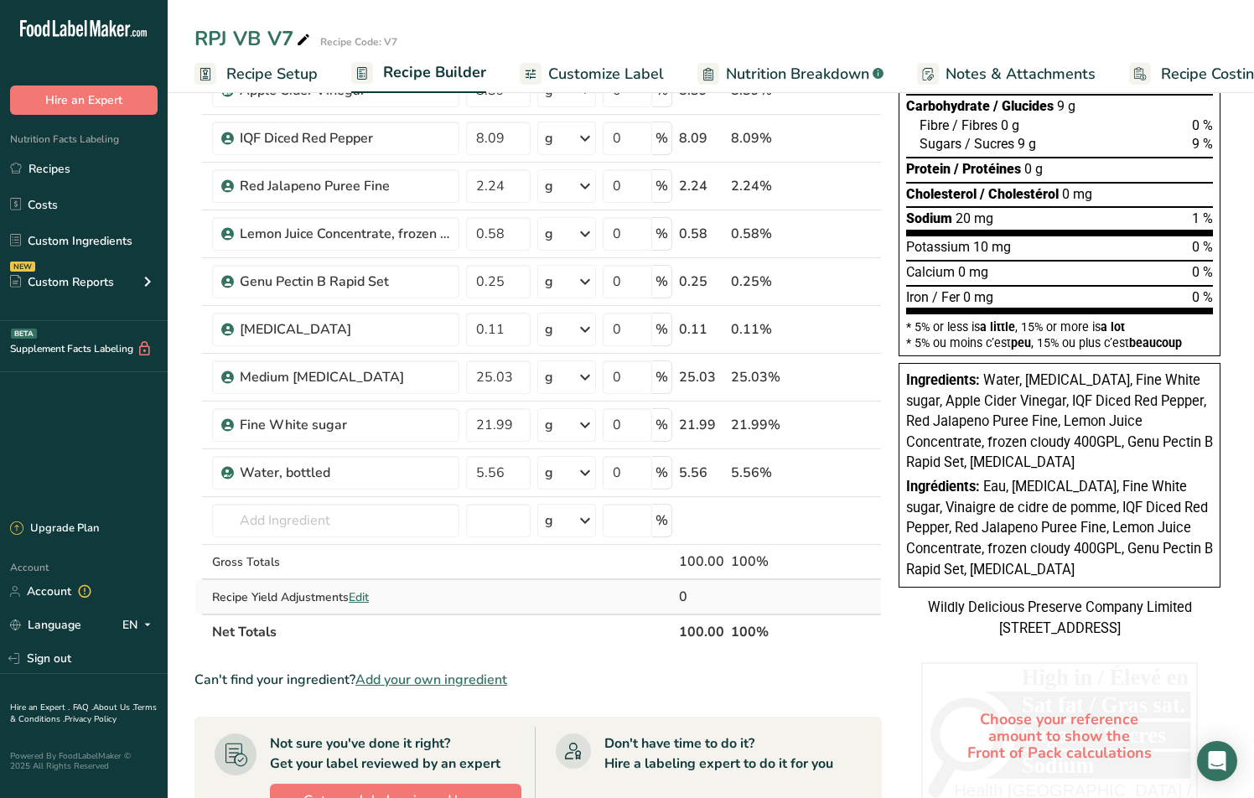
click at [360, 598] on span "Edit" at bounding box center [359, 597] width 20 height 16
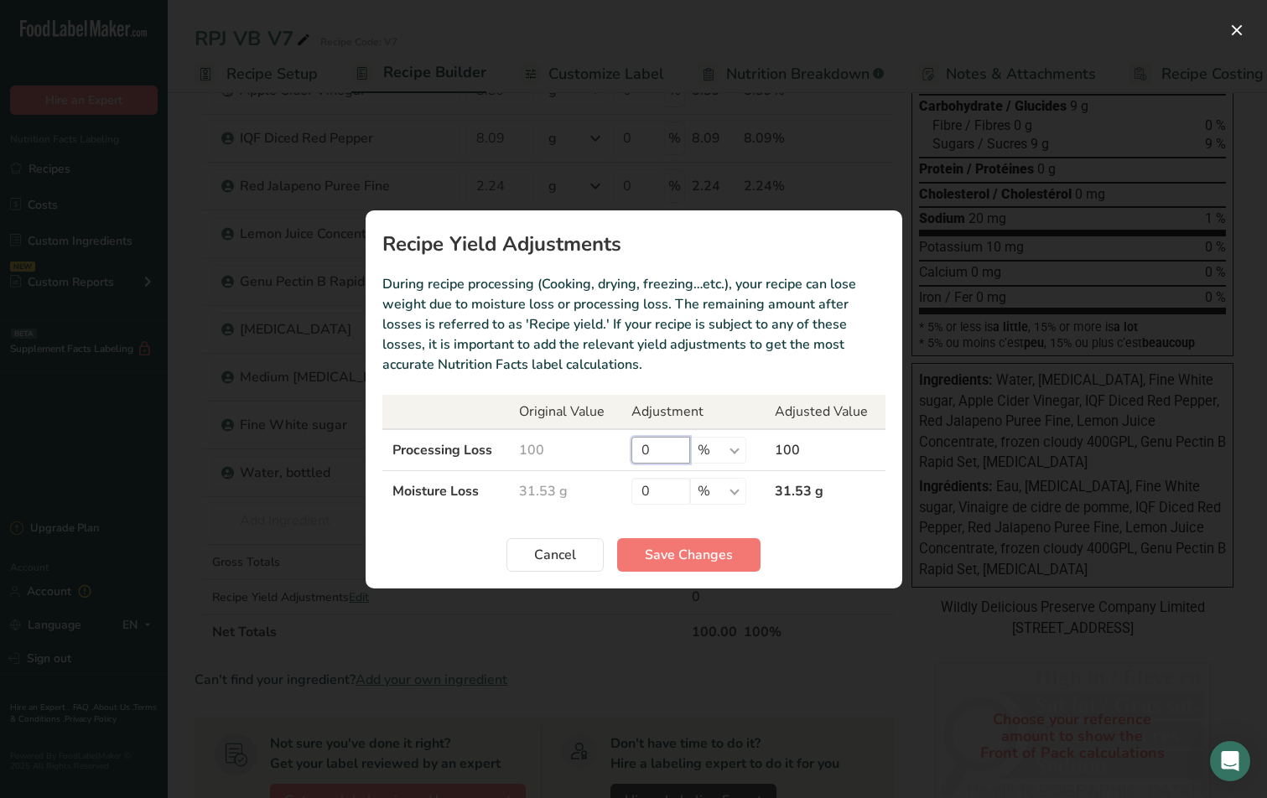
click at [675, 451] on input "0" at bounding box center [660, 450] width 59 height 27
type input "18.5"
click at [819, 561] on div "Cancel Save Changes" at bounding box center [633, 555] width 503 height 34
click at [697, 551] on span "Save Changes" at bounding box center [689, 555] width 88 height 20
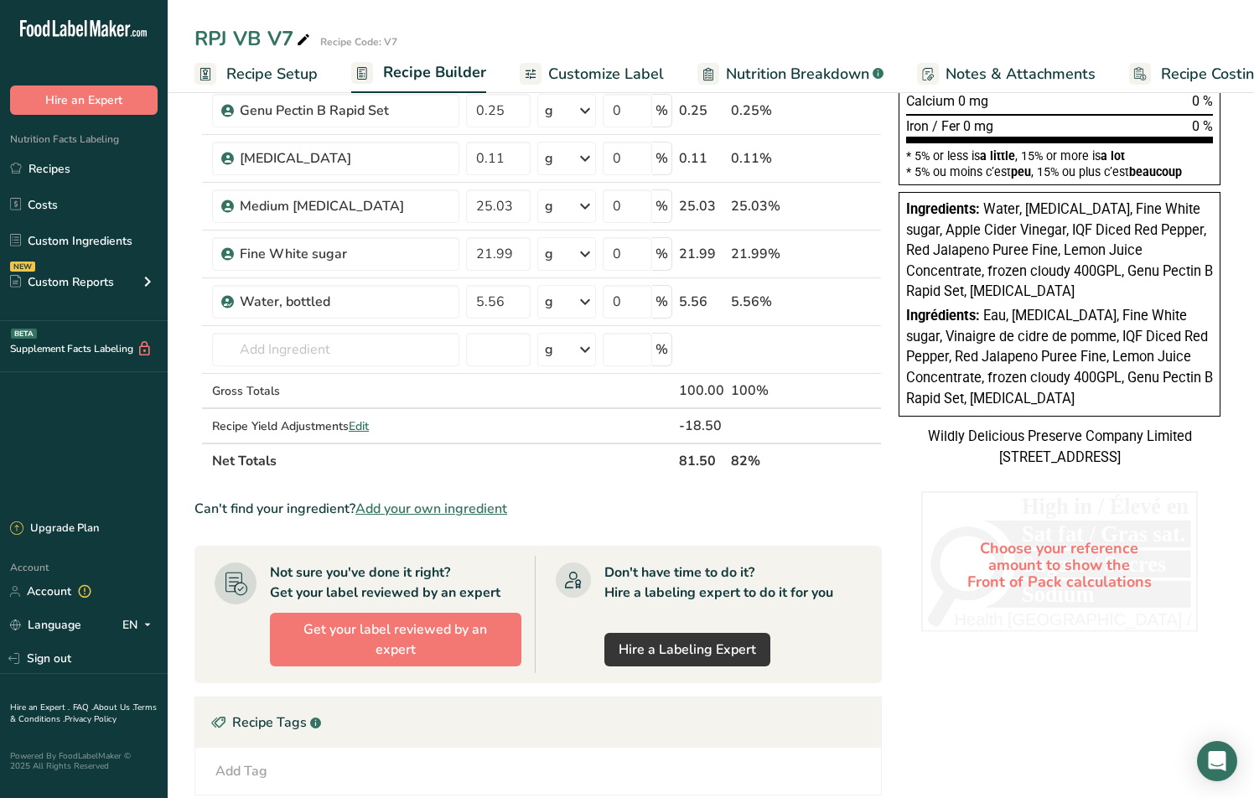
scroll to position [416, 0]
click at [366, 425] on span "Edit" at bounding box center [359, 427] width 20 height 16
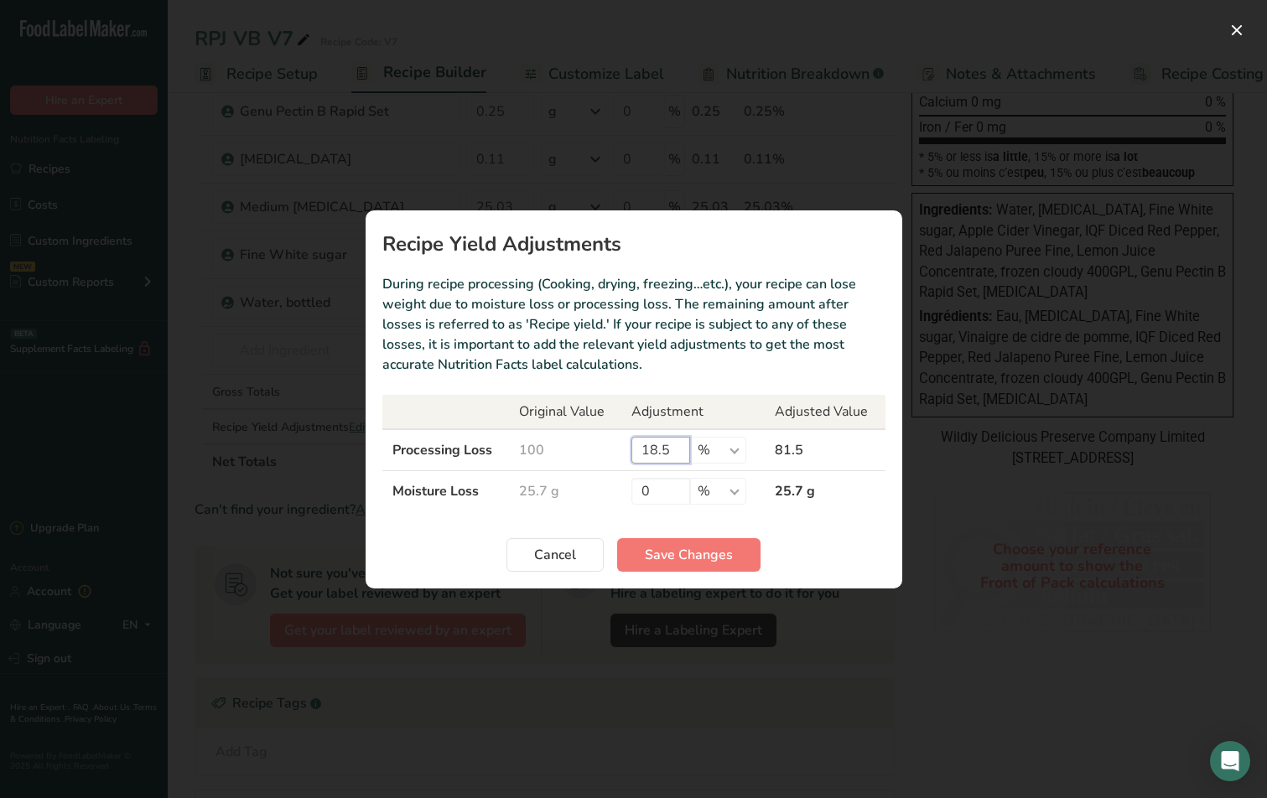
drag, startPoint x: 672, startPoint y: 450, endPoint x: 627, endPoint y: 451, distance: 45.3
click at [627, 451] on td "18.5 % g kg mg mcg lb oz" at bounding box center [692, 450] width 143 height 42
type input "39.67"
click at [702, 558] on span "Save Changes" at bounding box center [689, 555] width 88 height 20
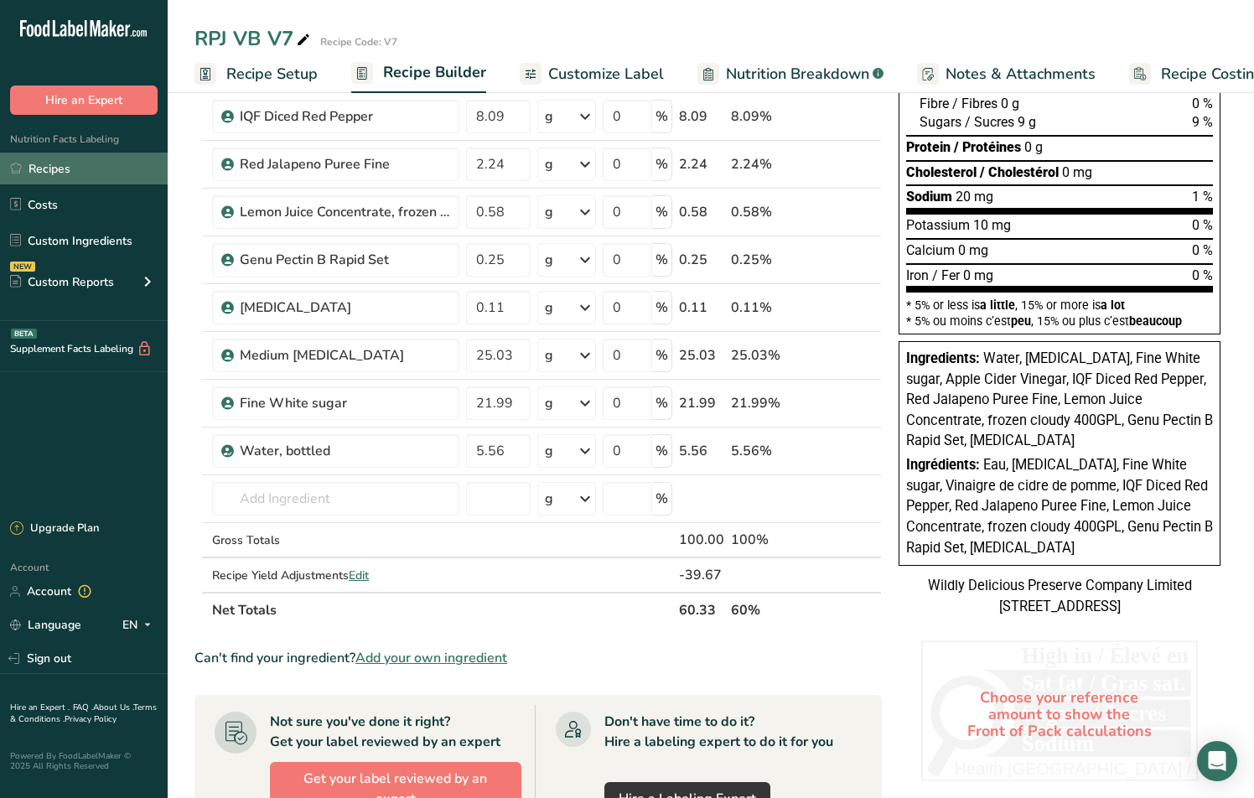
scroll to position [282, 0]
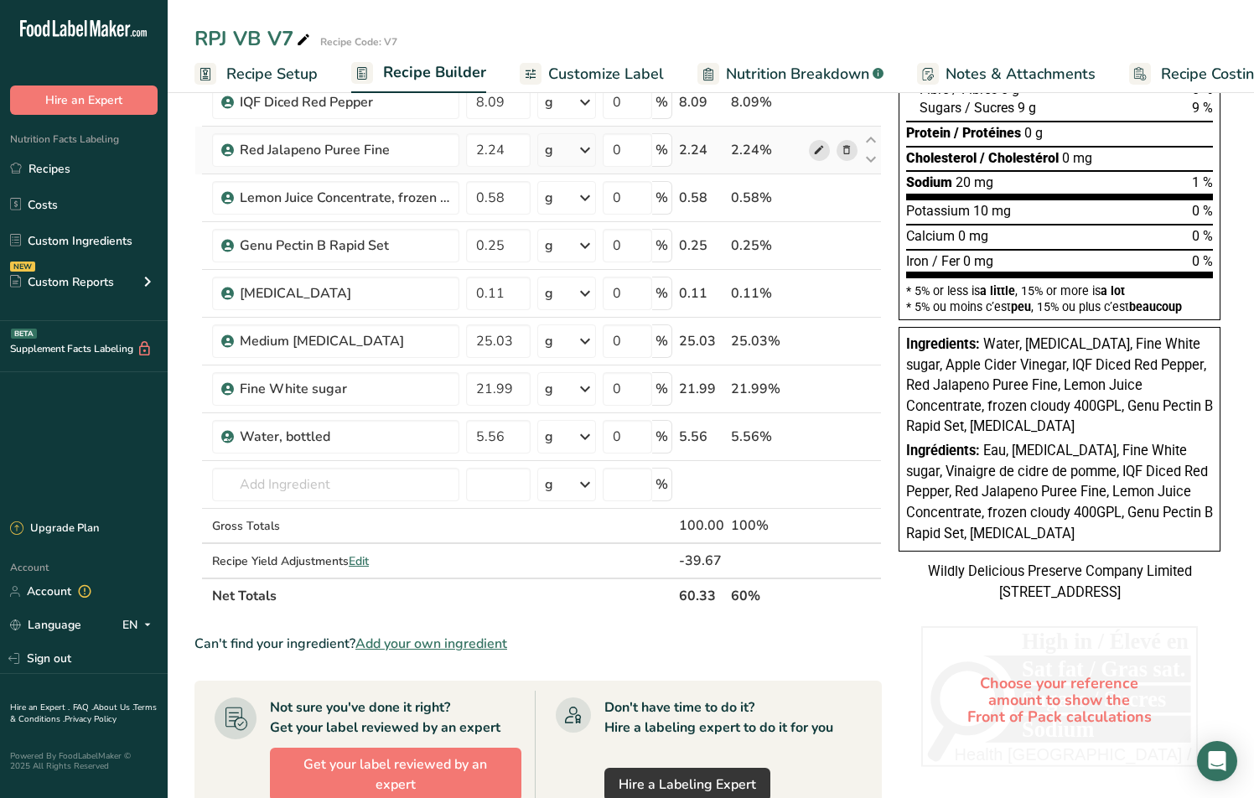
click at [821, 155] on icon at bounding box center [819, 151] width 12 height 18
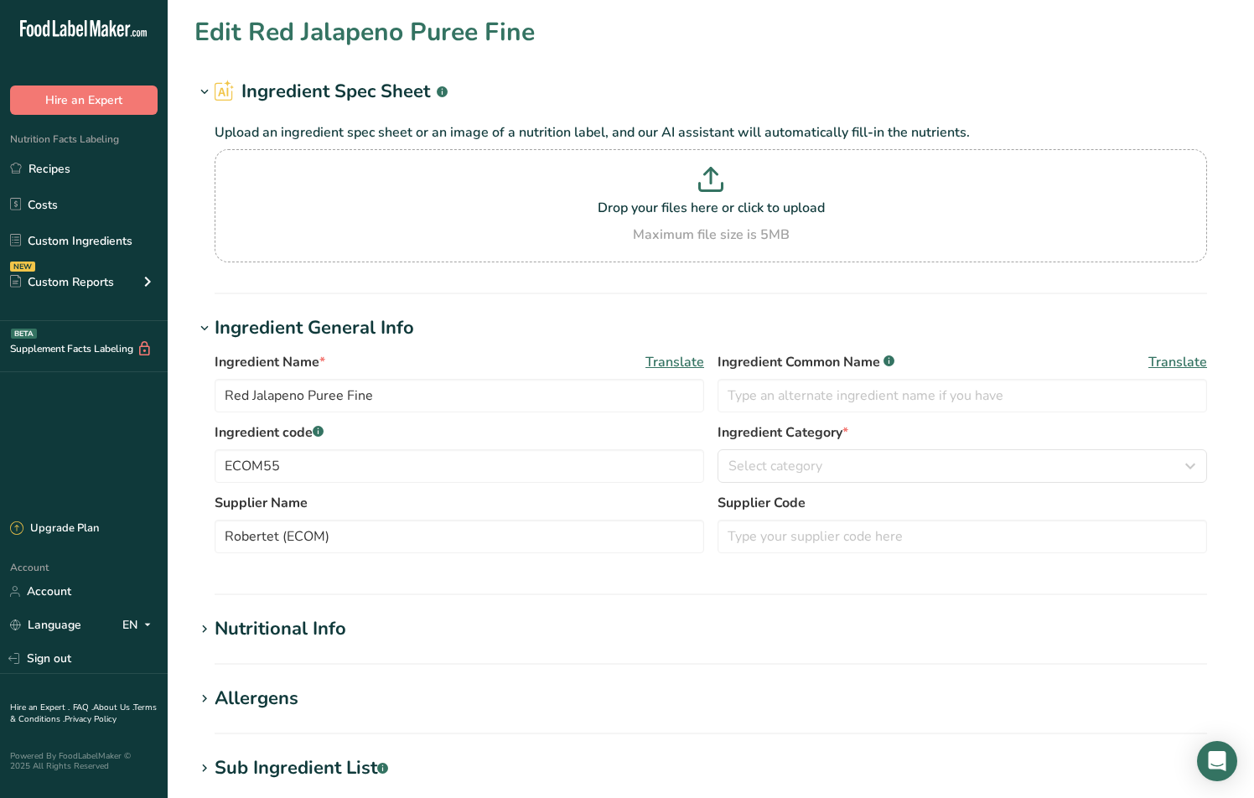
type input "25.209"
type KJ "105.5"
type Fat "0.322"
type Fat "0.08"
type Fat "0"
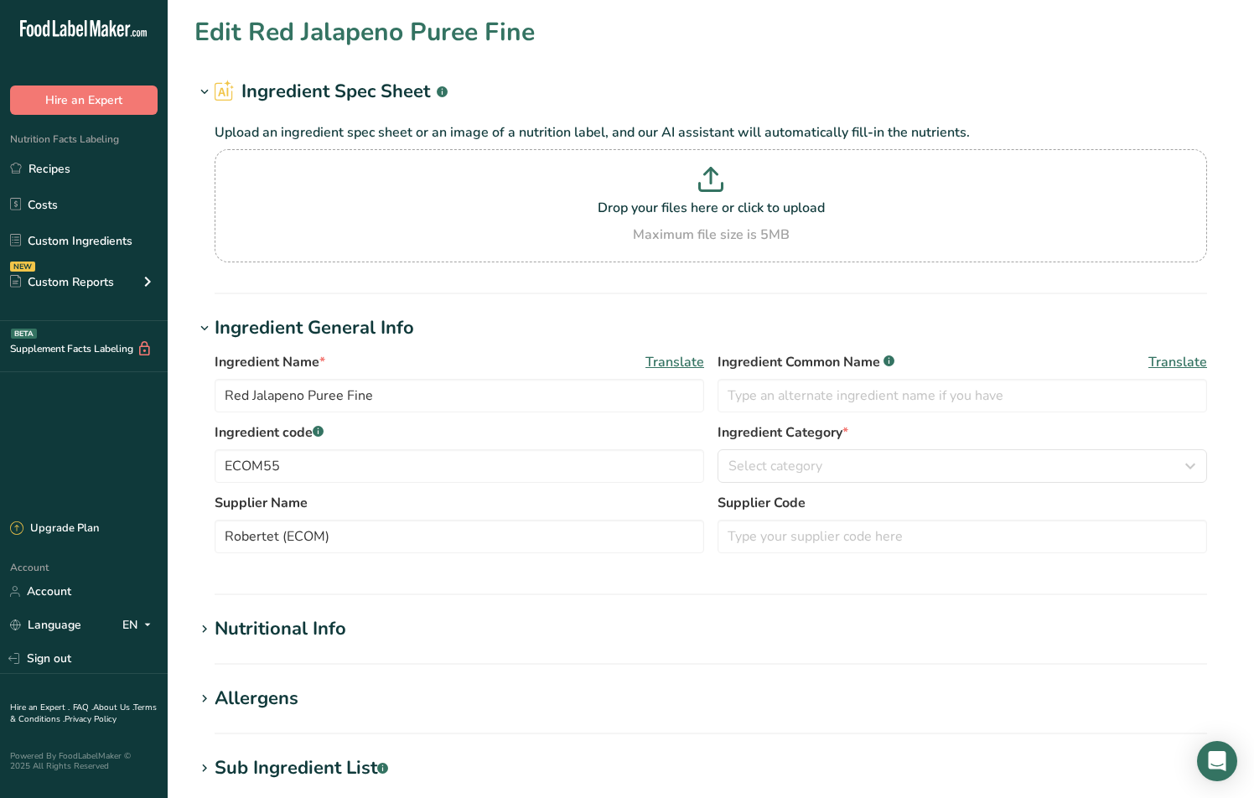
type input "0"
type input "4104.023"
type Carbohydrates "5.65"
type Fiber "2.434"
type Sugars "3.581"
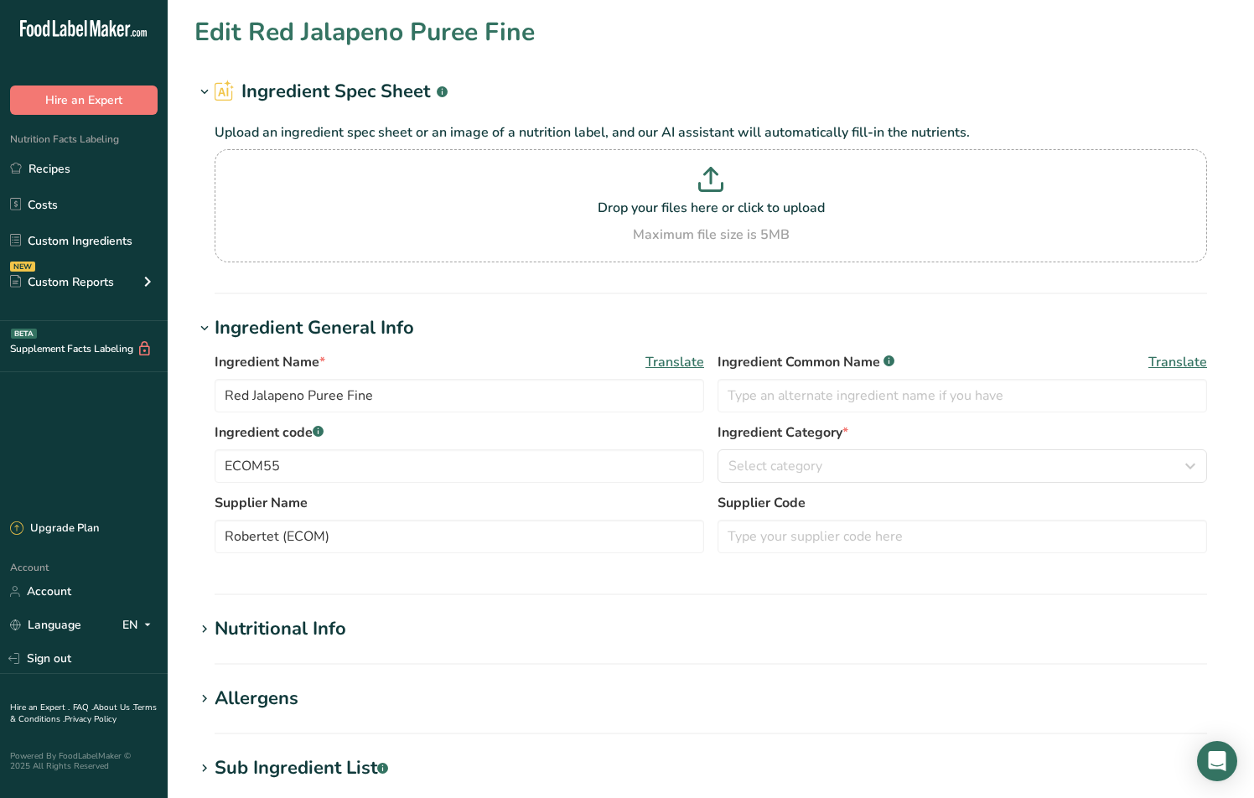
type Sugars "0"
type input "0.791"
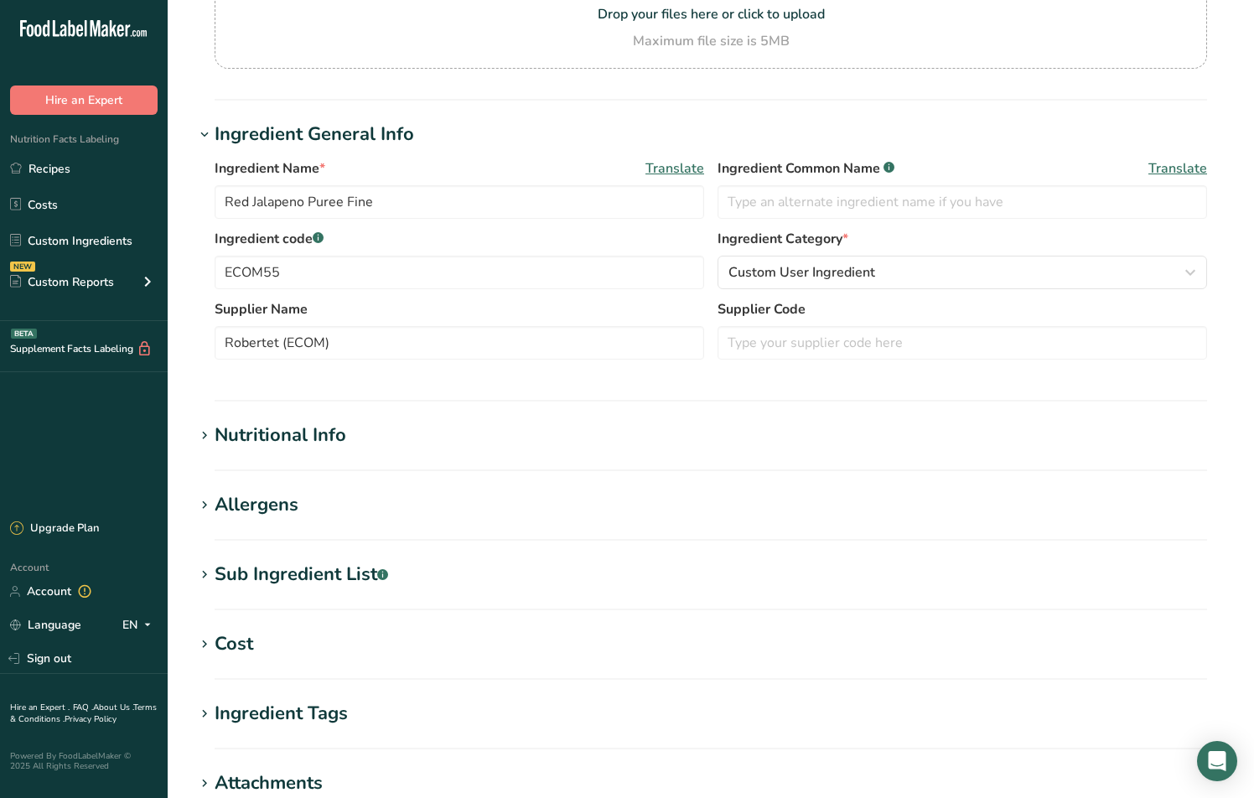
scroll to position [240, 0]
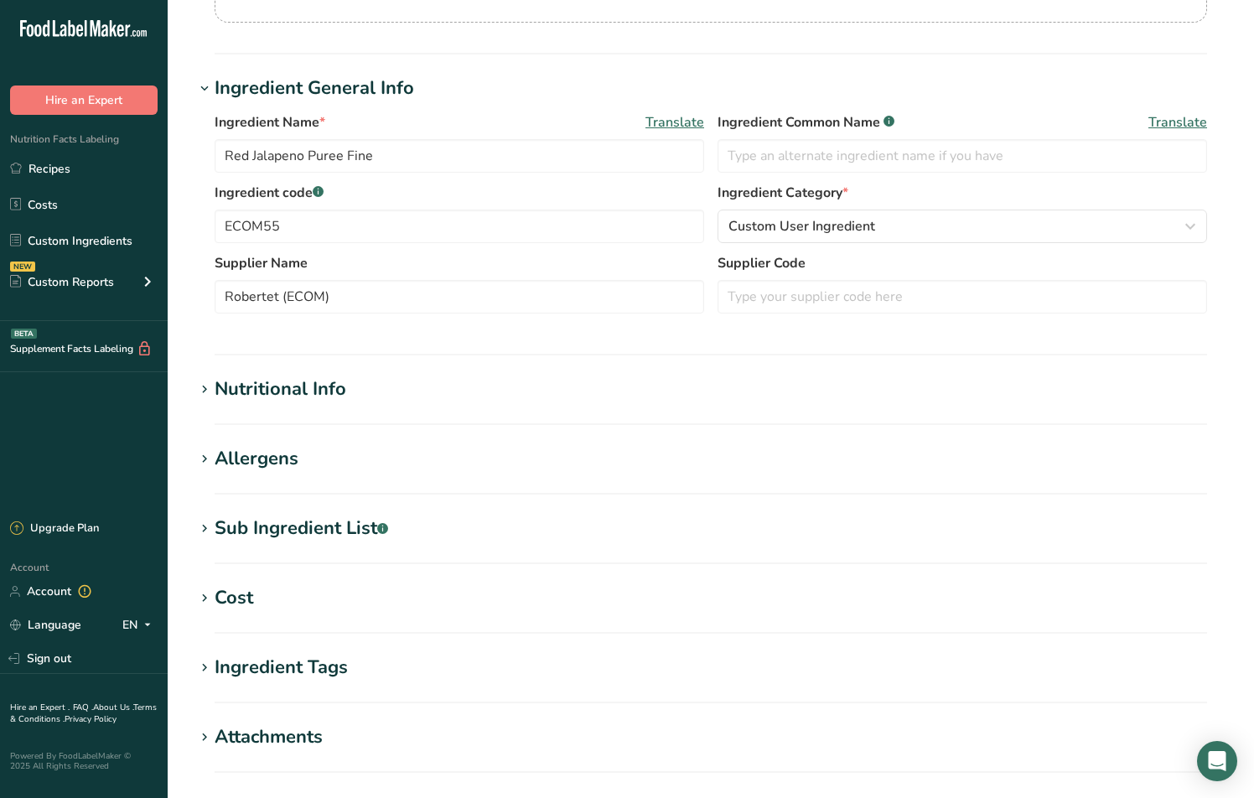
click at [200, 389] on icon at bounding box center [204, 389] width 15 height 23
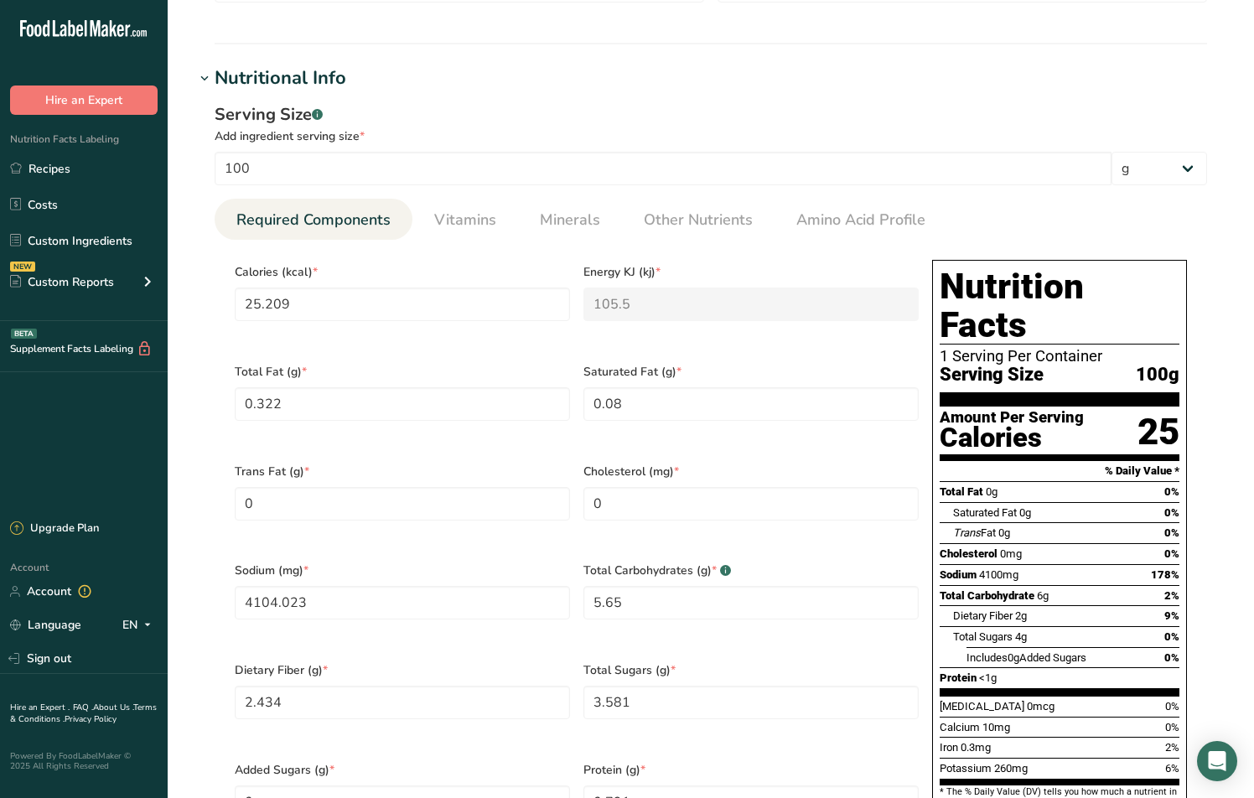
scroll to position [593, 0]
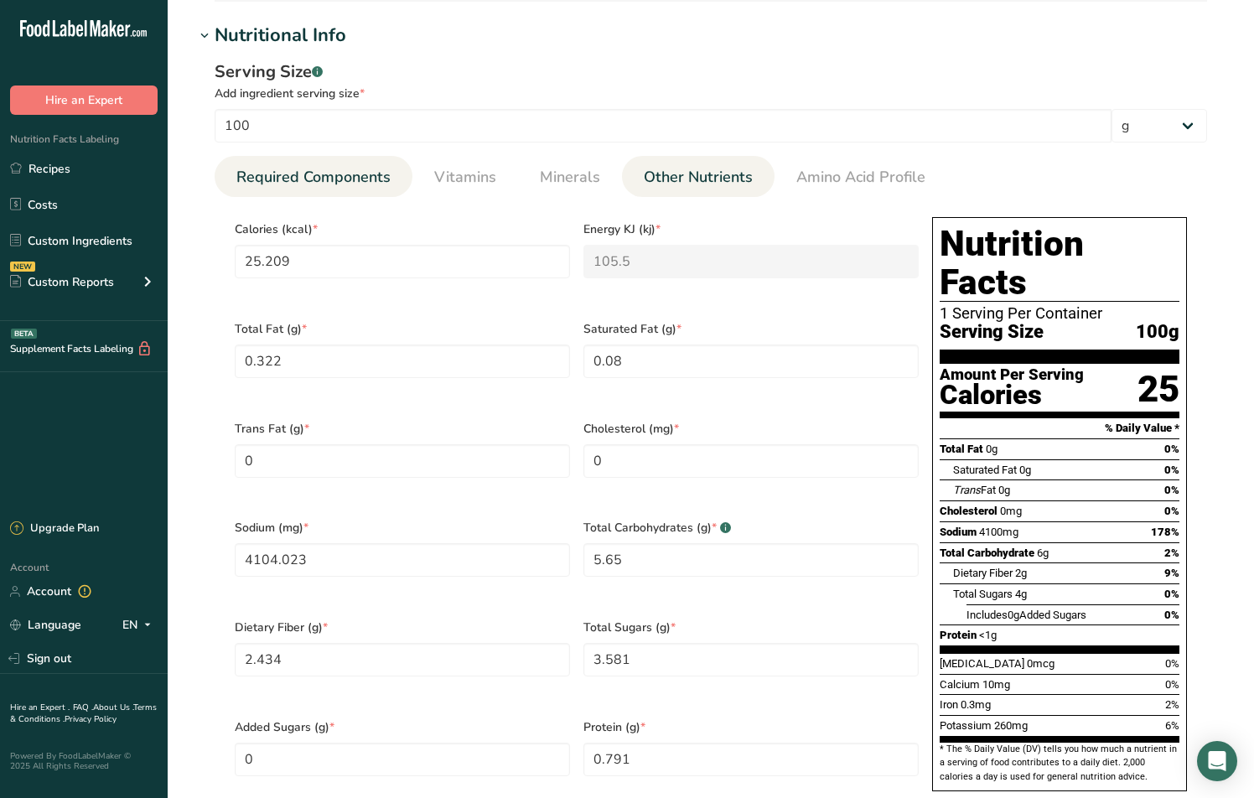
click at [682, 176] on span "Other Nutrients" at bounding box center [698, 177] width 109 height 23
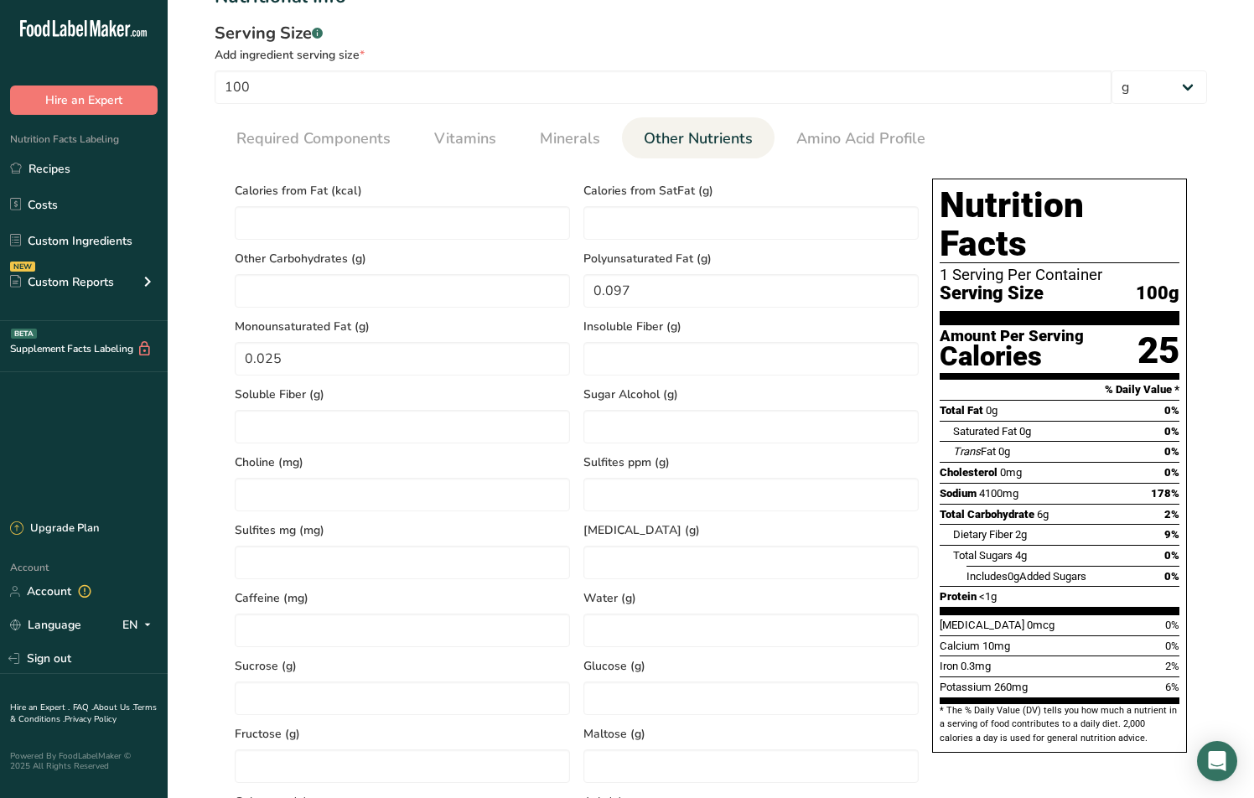
scroll to position [633, 0]
click at [691, 620] on input "number" at bounding box center [750, 630] width 335 height 34
